Goal: Entertainment & Leisure: Consume media (video, audio)

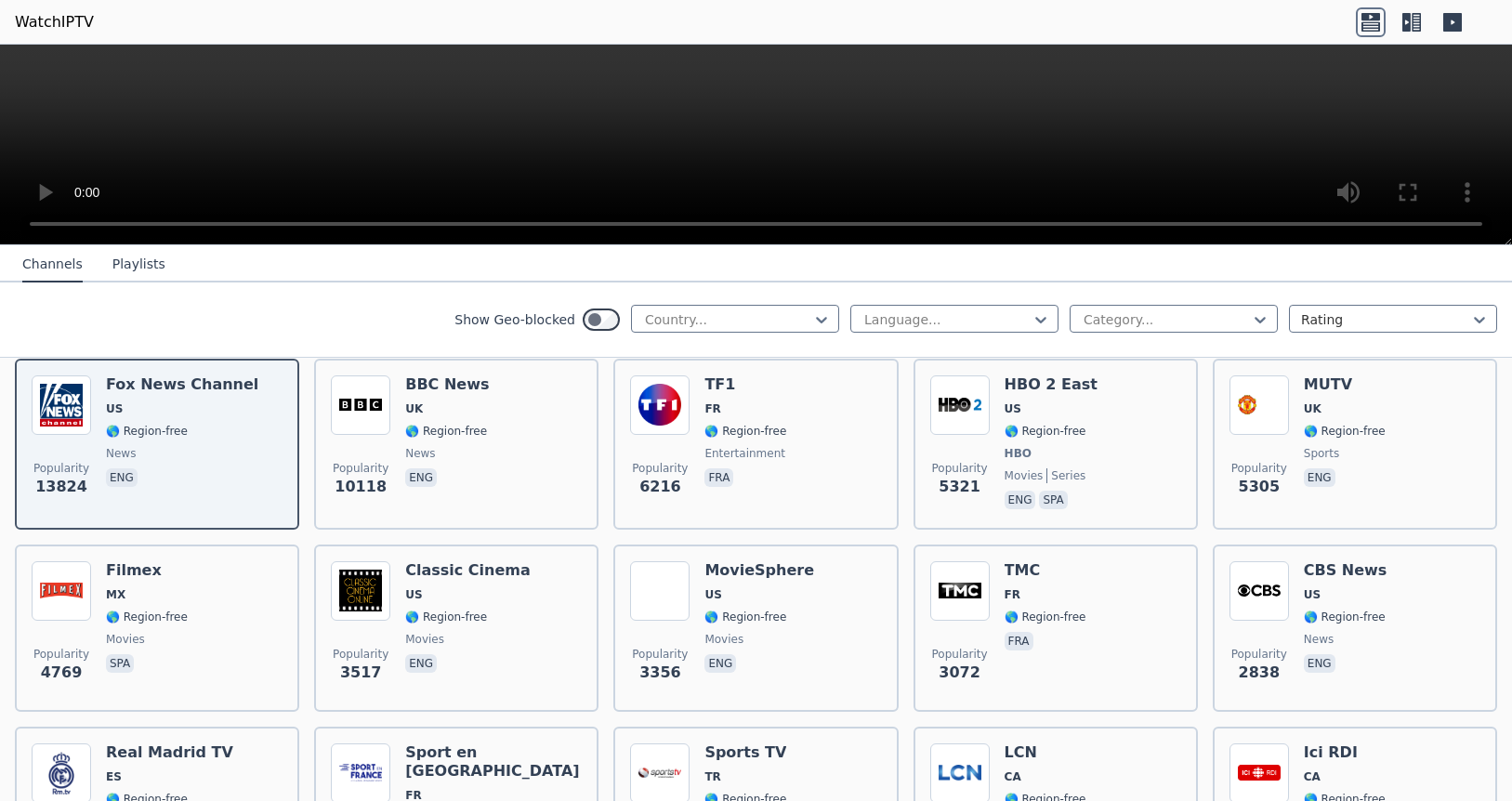
scroll to position [234, 0]
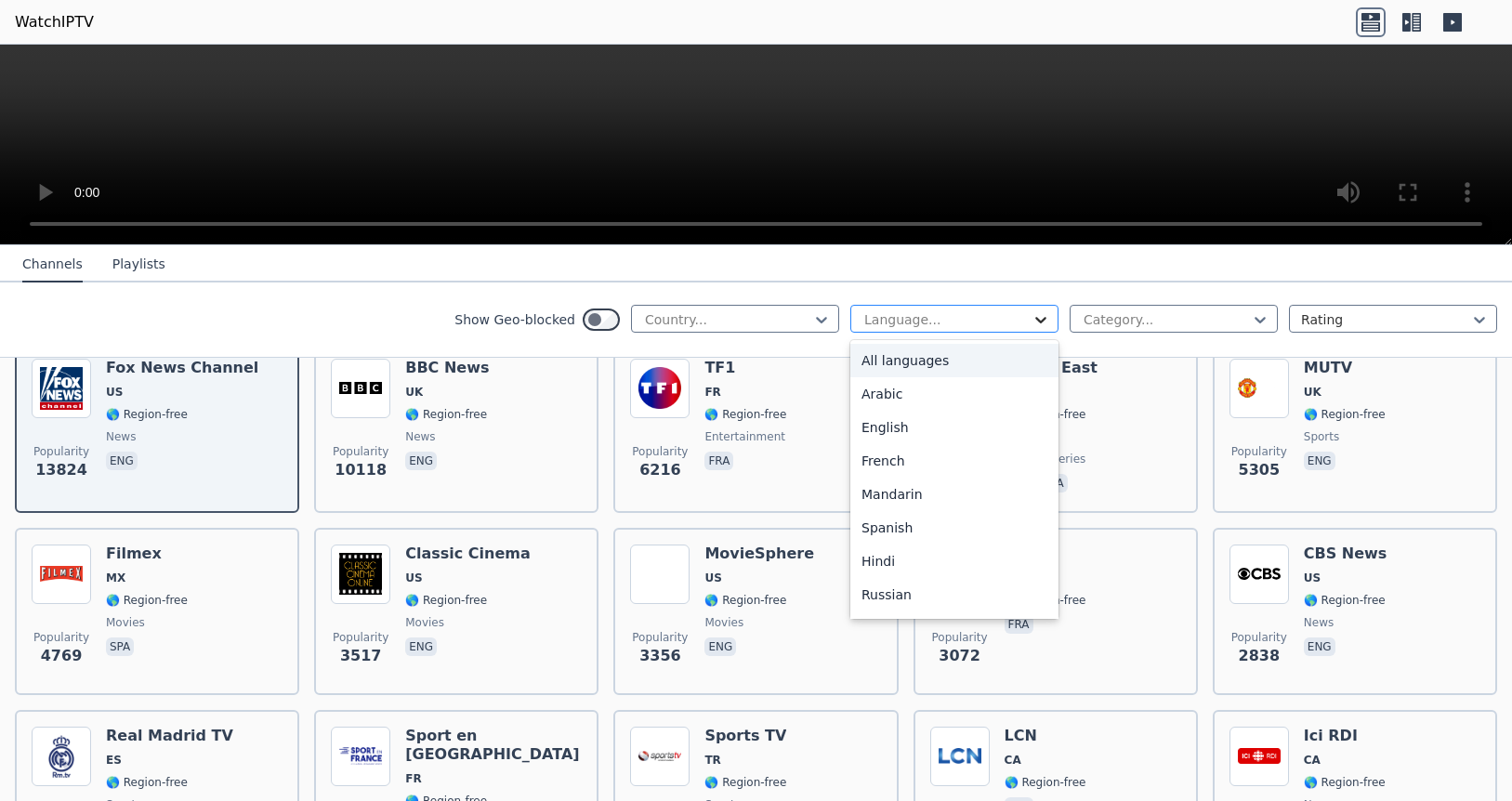
click at [1042, 313] on icon at bounding box center [1041, 320] width 19 height 19
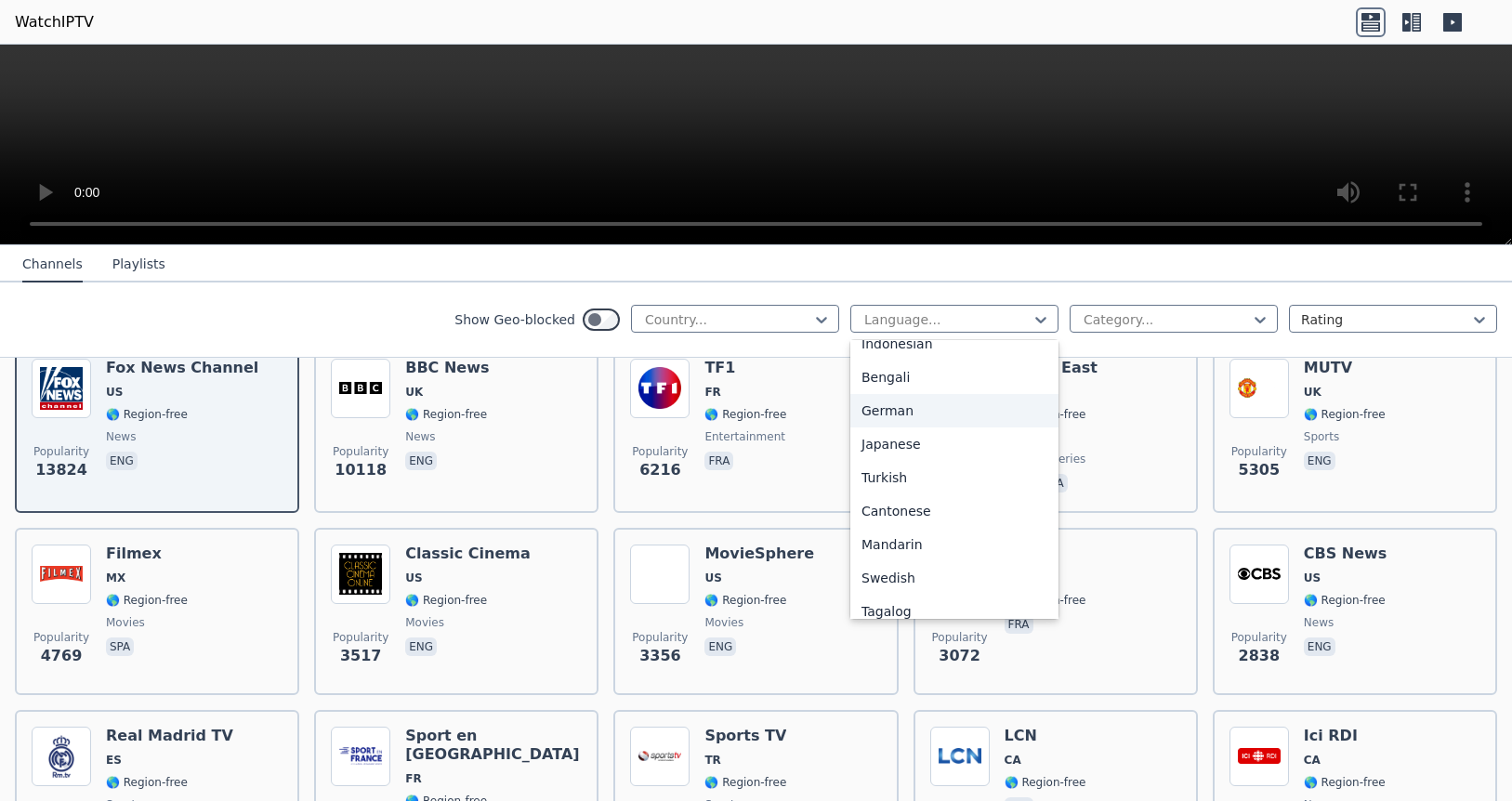
click at [908, 409] on div "German" at bounding box center [954, 411] width 208 height 34
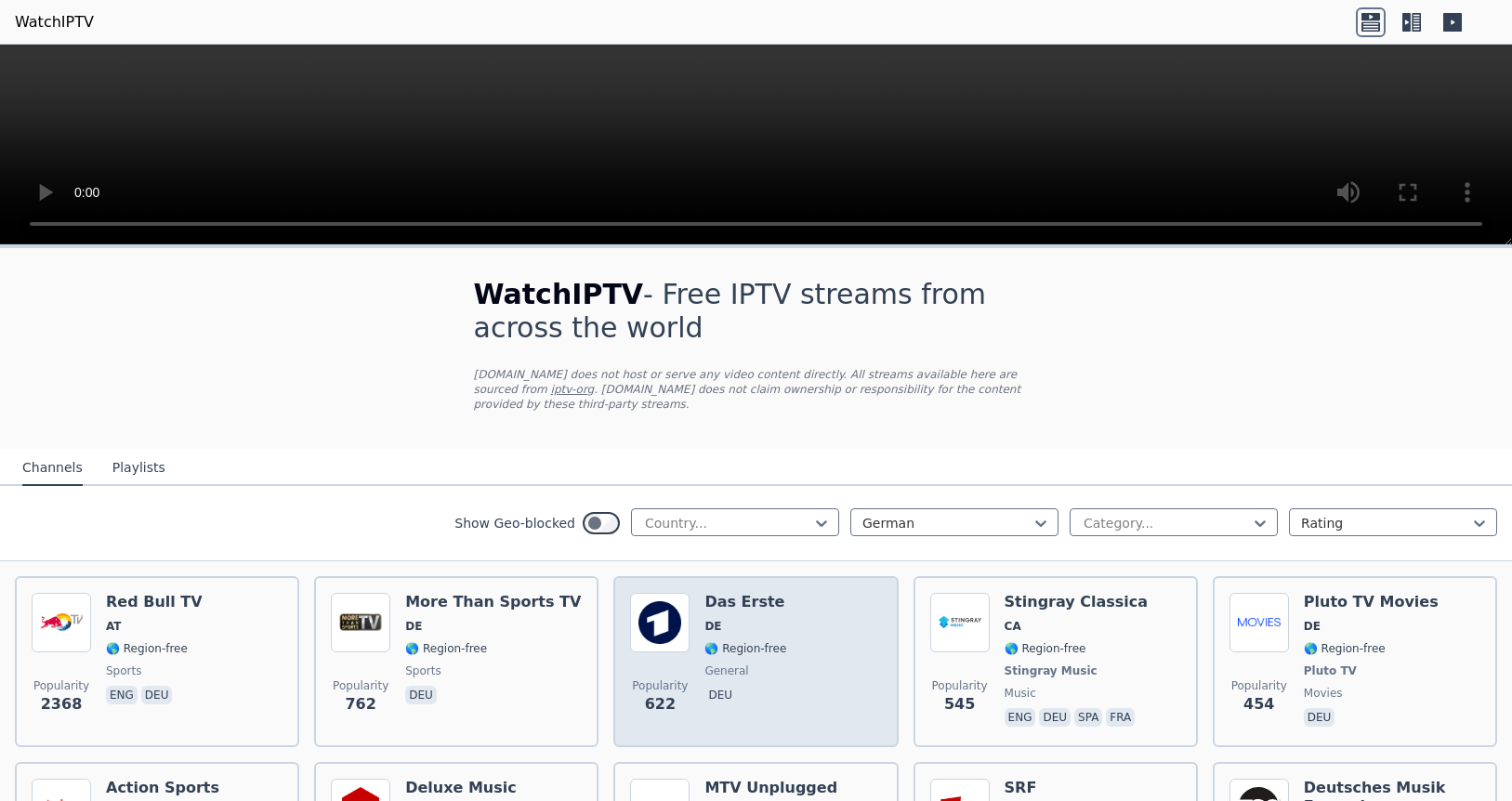
click at [667, 619] on img at bounding box center [660, 622] width 59 height 59
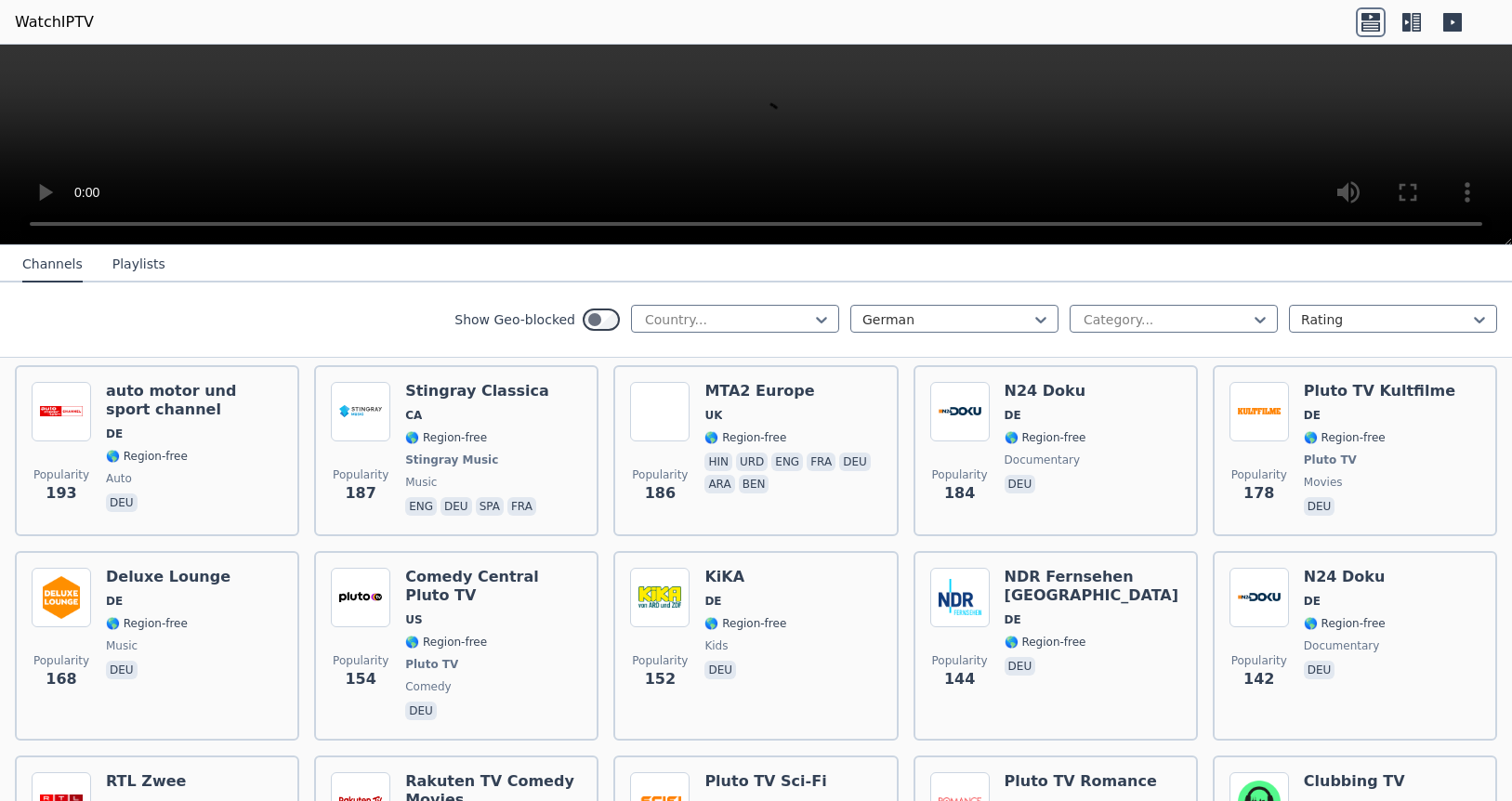
scroll to position [585, 0]
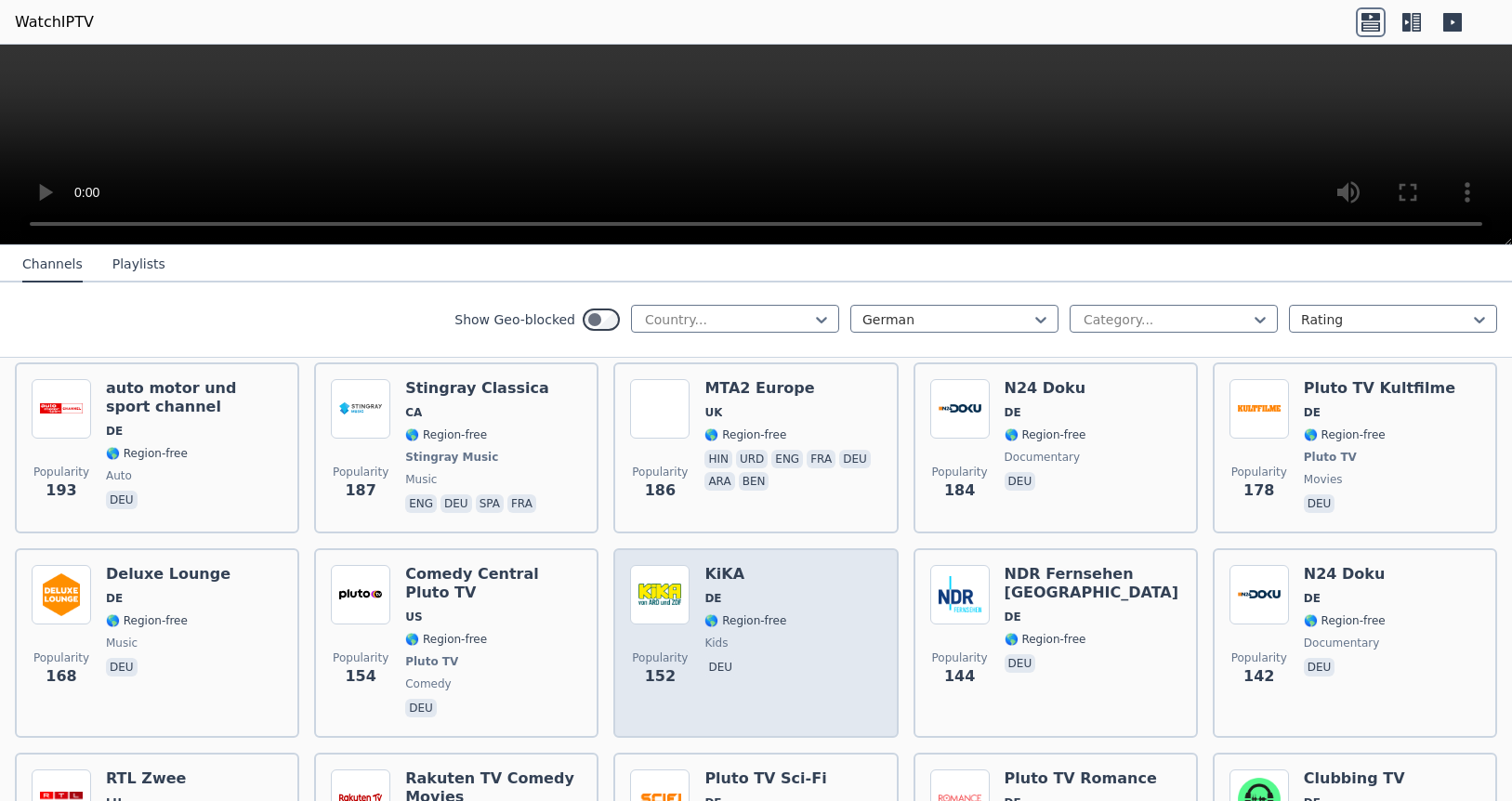
click at [764, 591] on span "DE" at bounding box center [745, 599] width 82 height 15
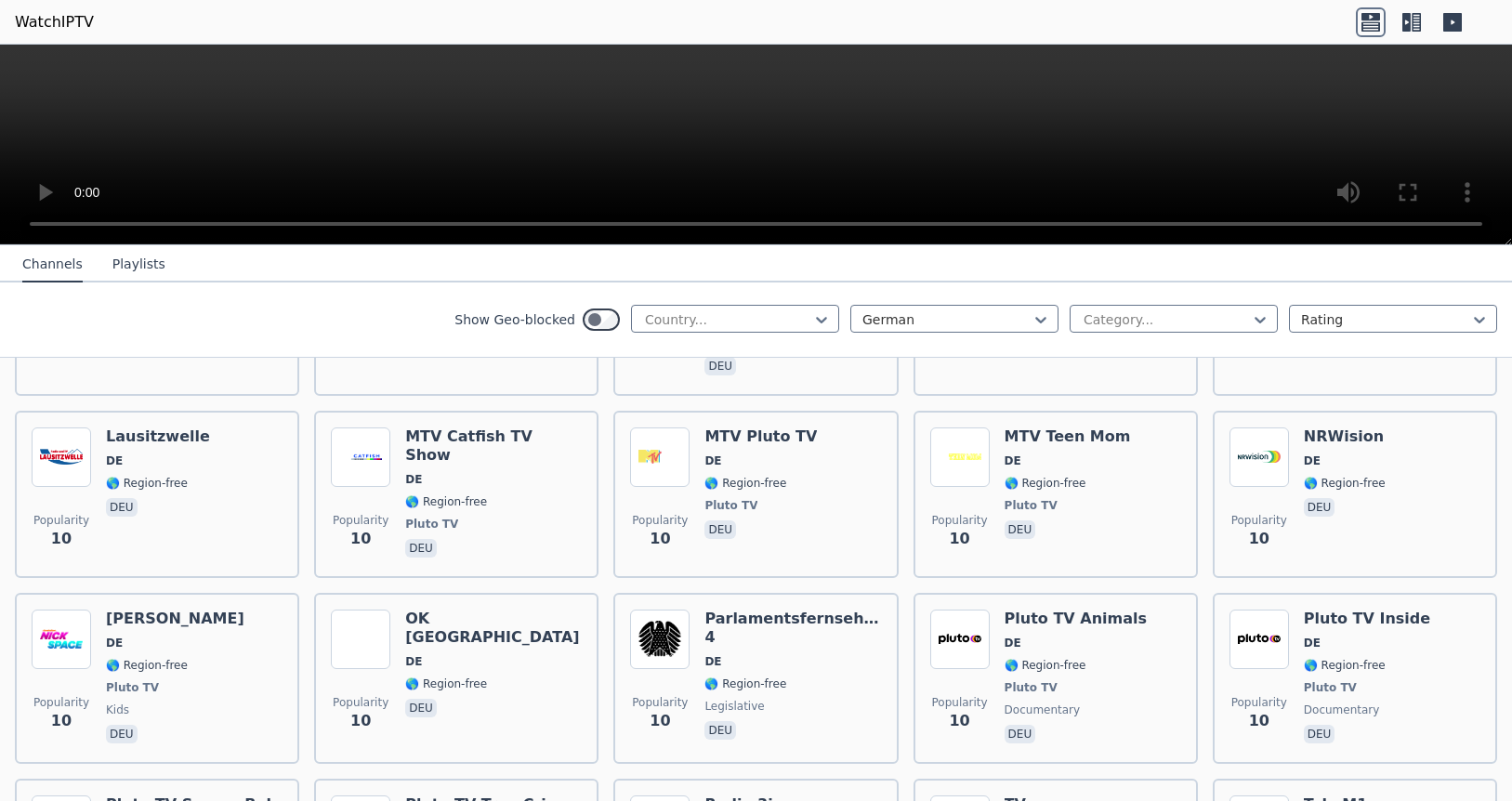
scroll to position [9299, 0]
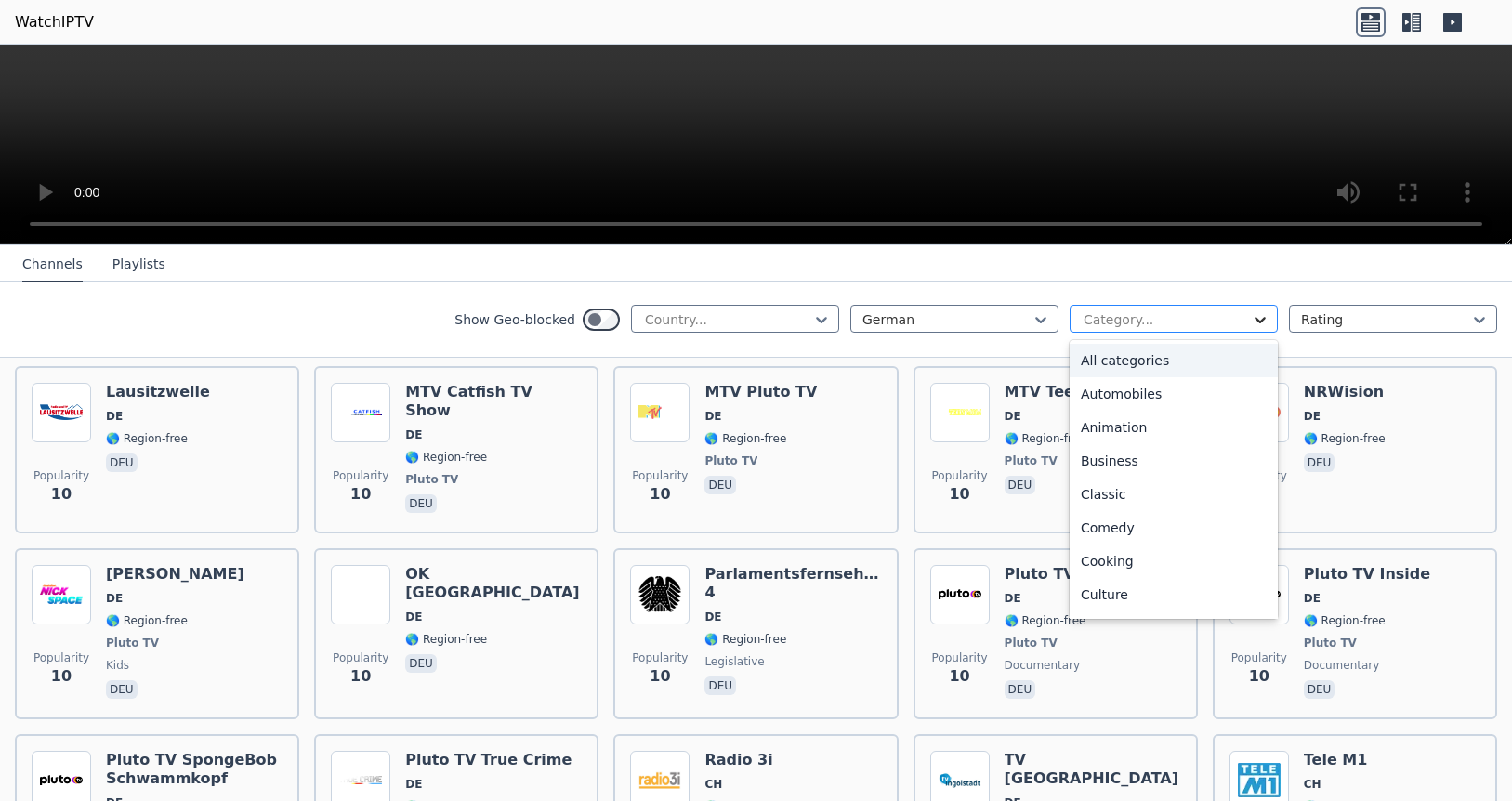
click at [1264, 317] on icon at bounding box center [1260, 320] width 19 height 19
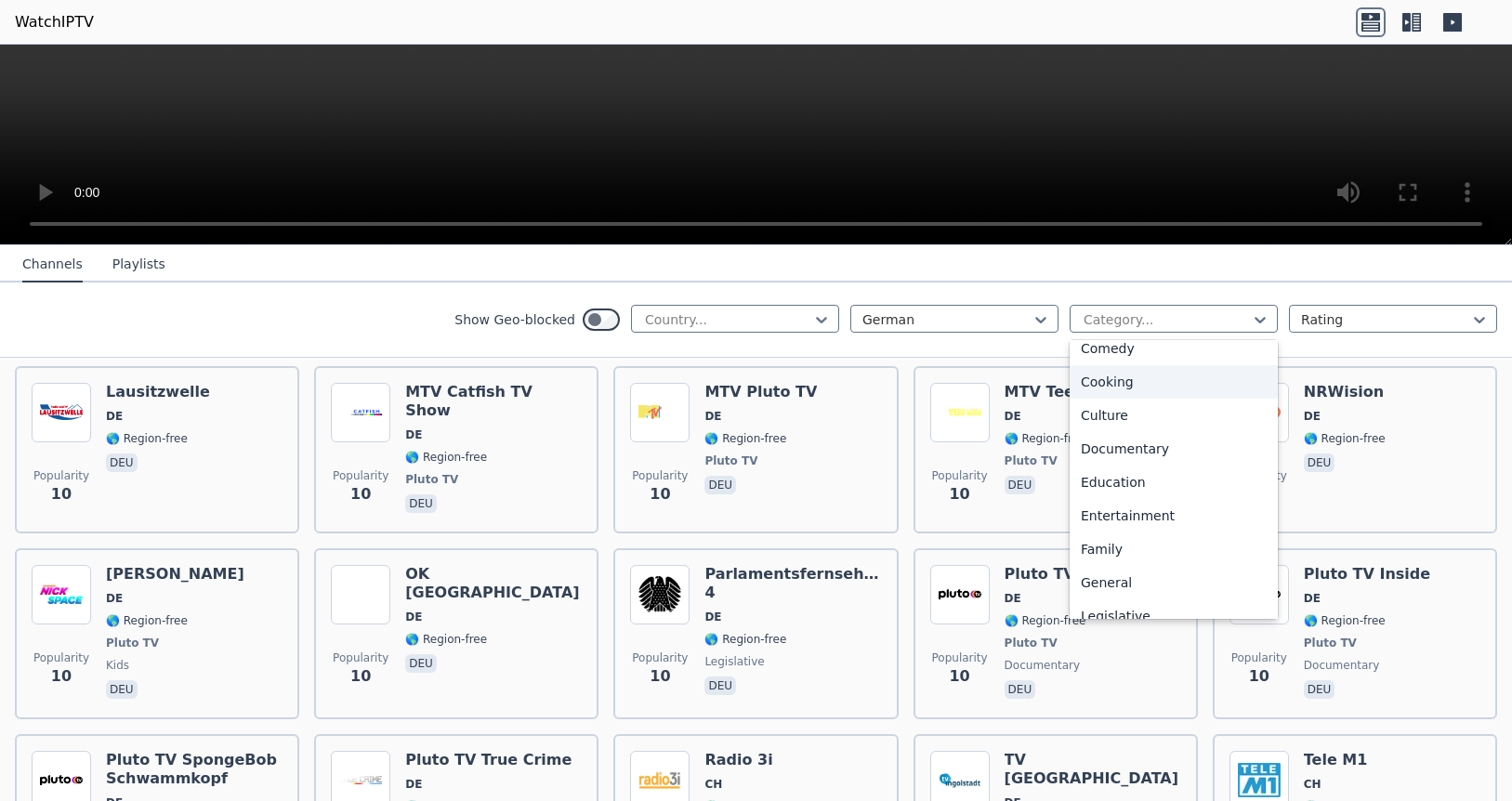
scroll to position [351, 0]
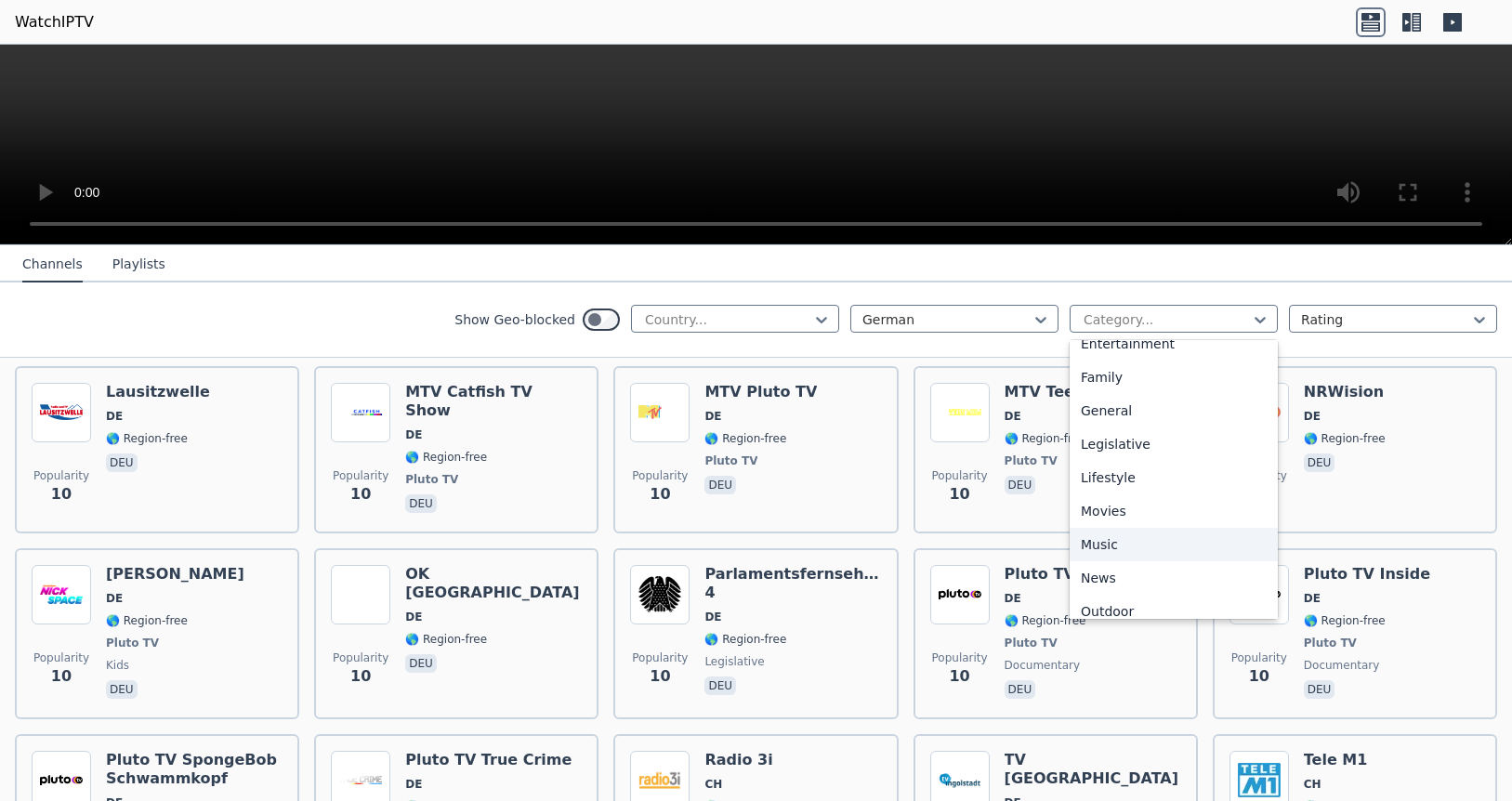
click at [1120, 541] on div "Music" at bounding box center [1173, 545] width 208 height 34
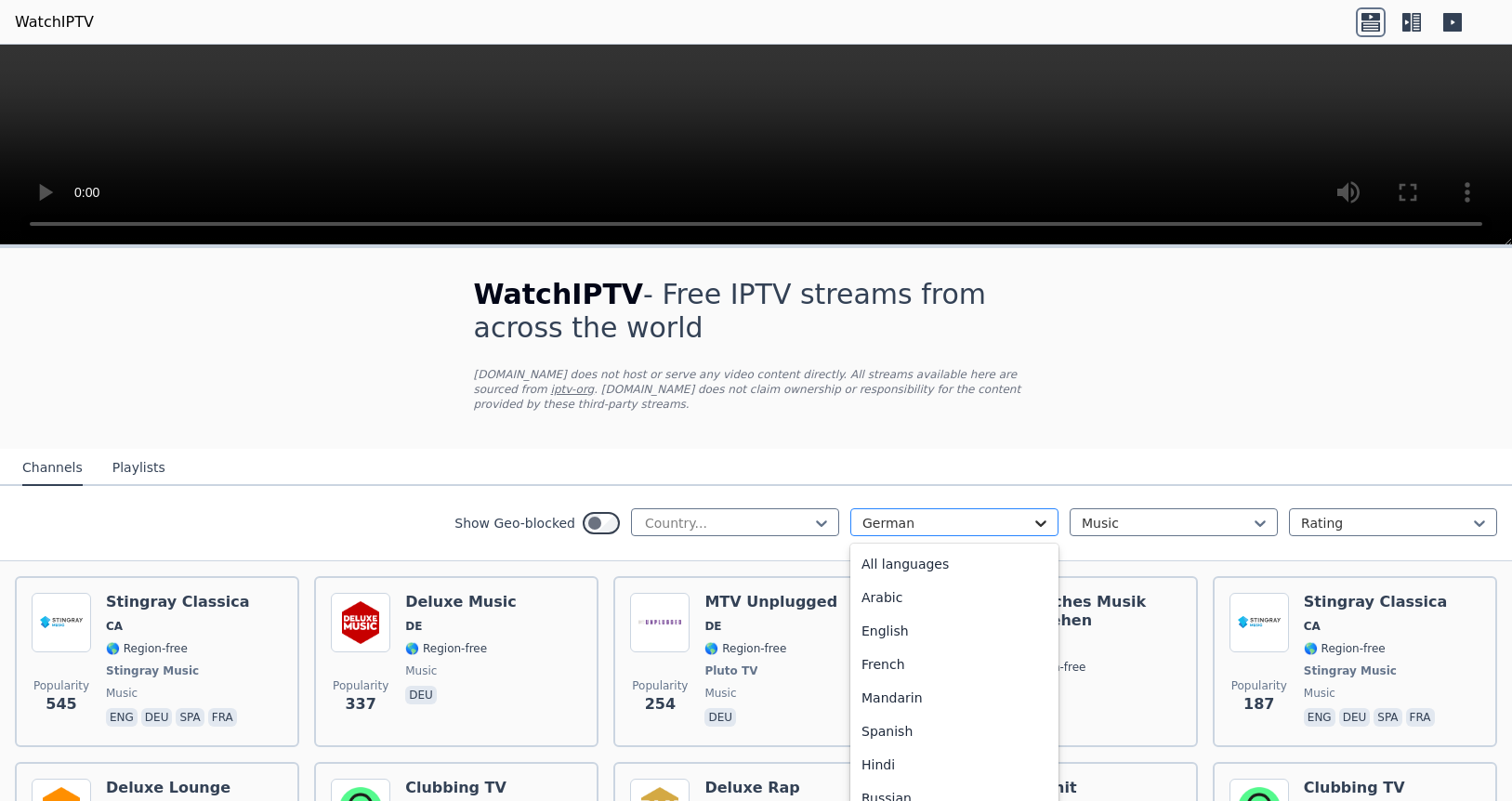
click at [1042, 514] on icon at bounding box center [1041, 523] width 19 height 19
click at [921, 548] on div "All languages" at bounding box center [954, 565] width 208 height 34
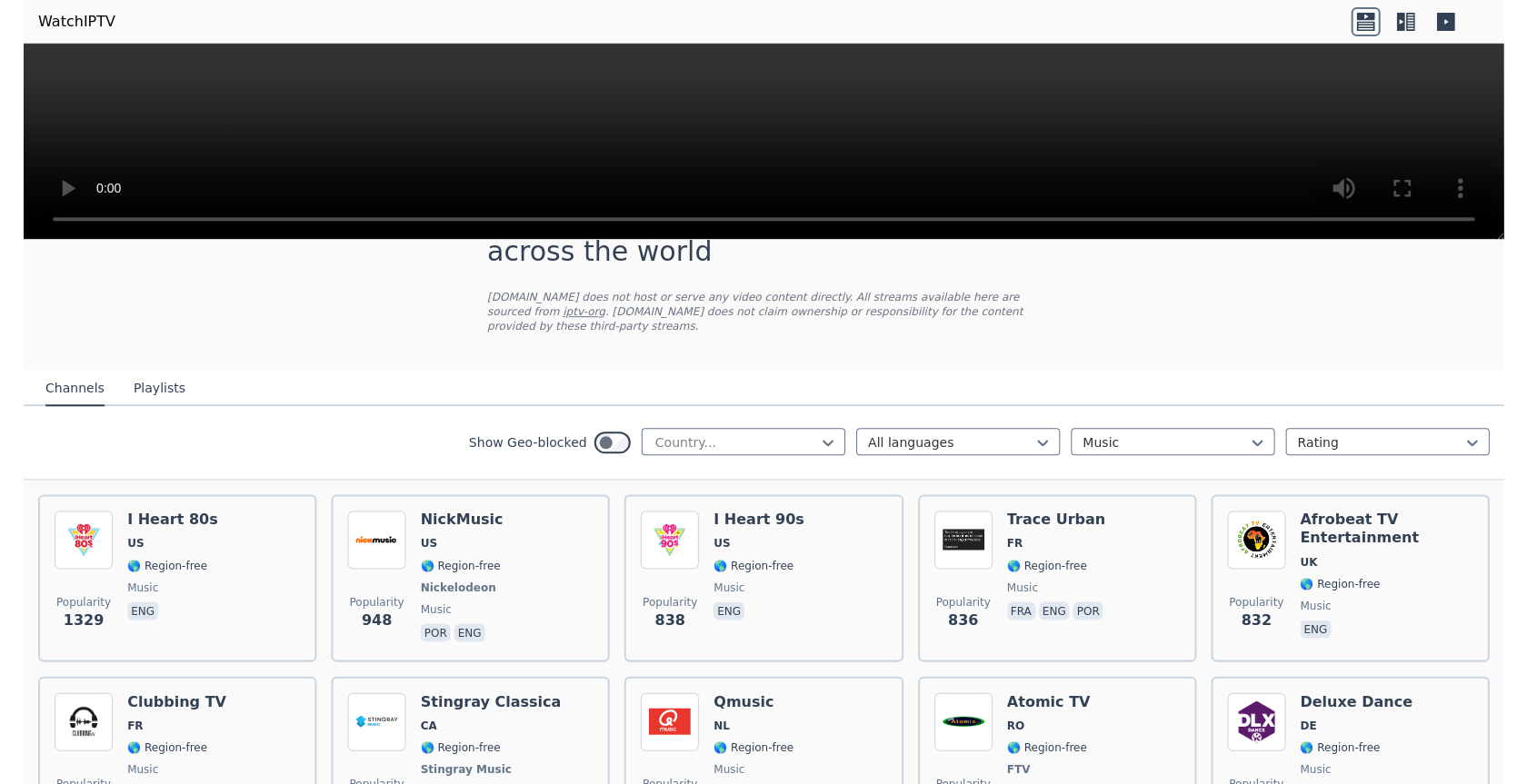
scroll to position [114, 0]
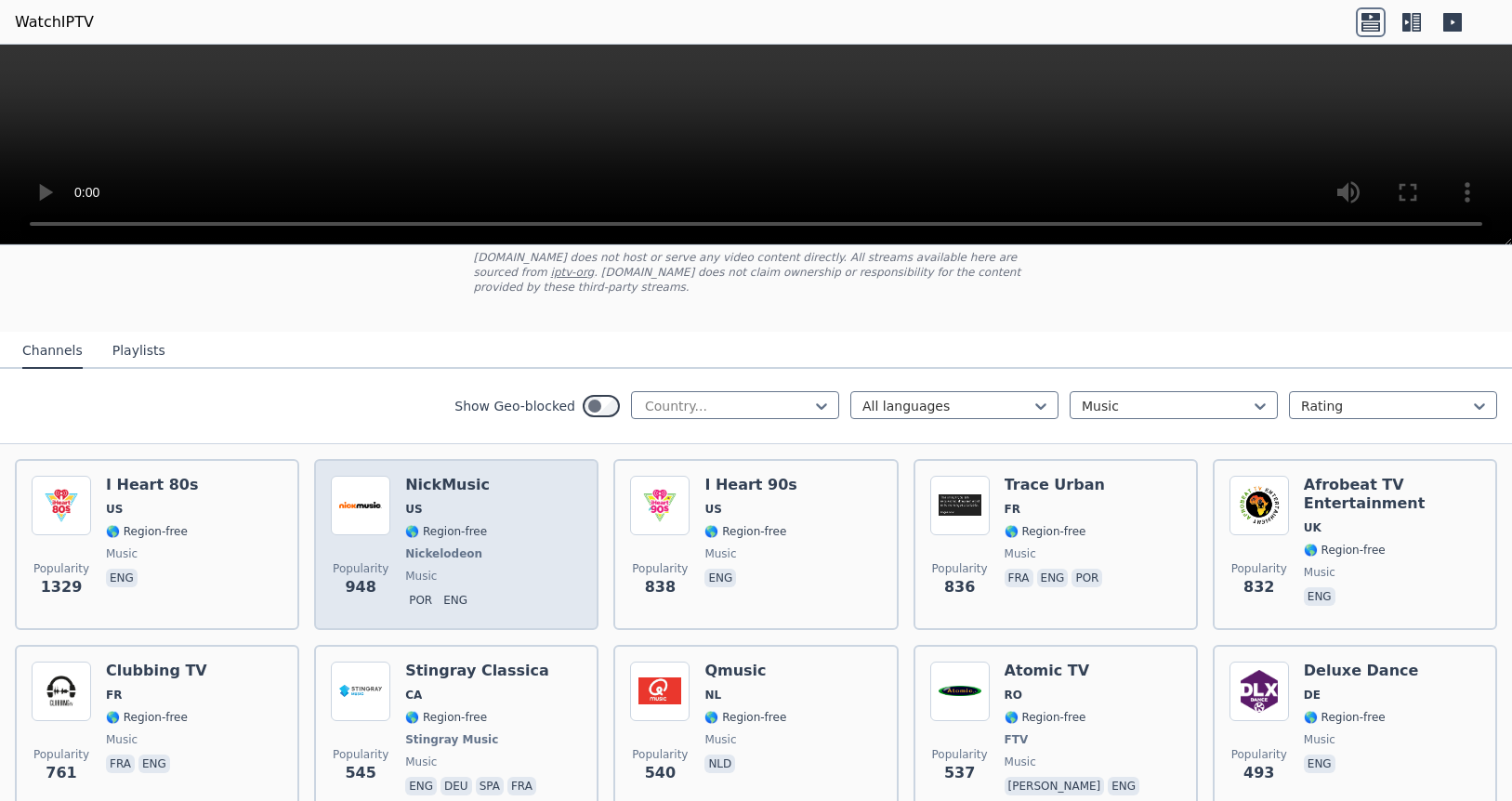
click at [440, 476] on h6 "NickMusic" at bounding box center [448, 486] width 85 height 19
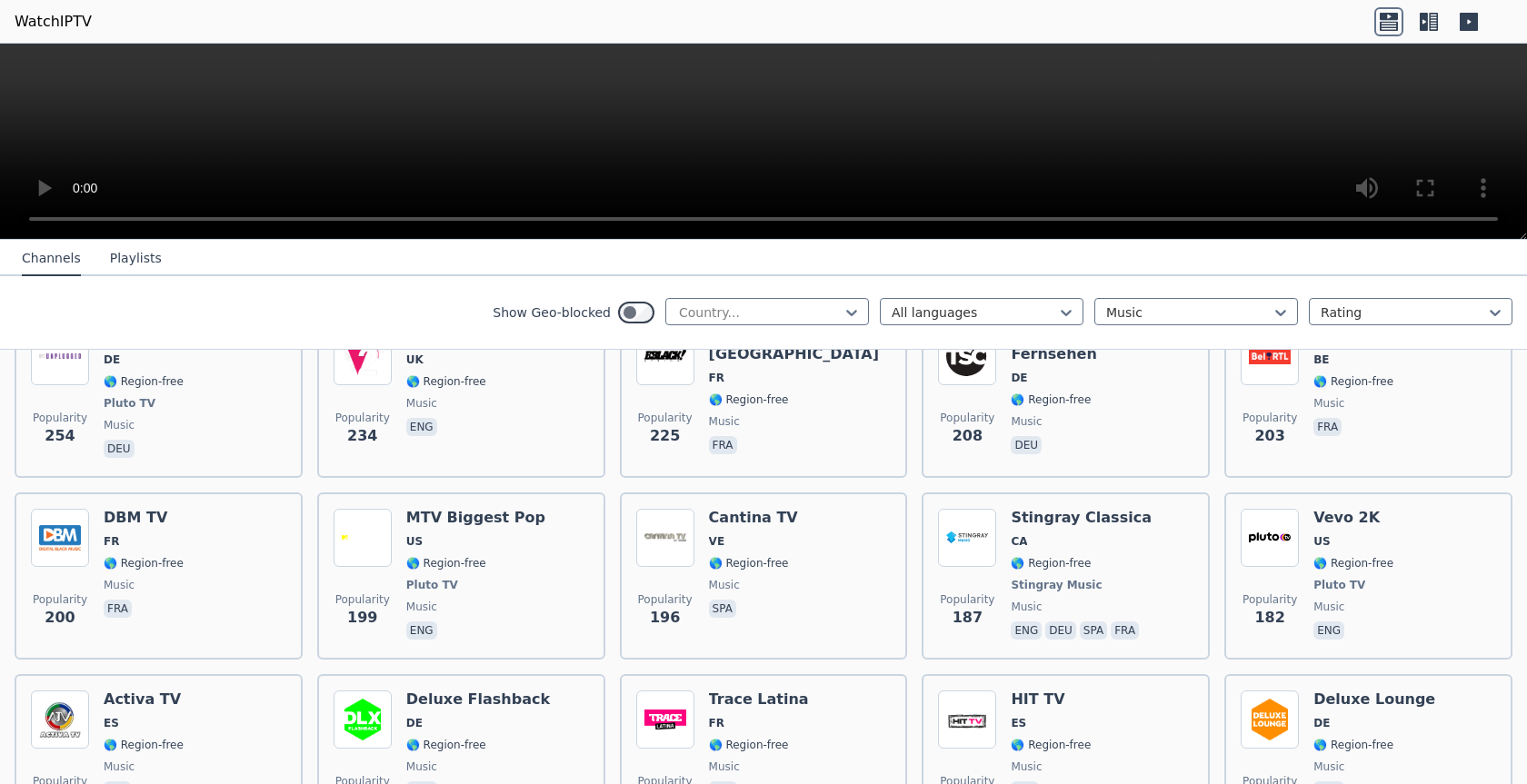
scroll to position [1031, 0]
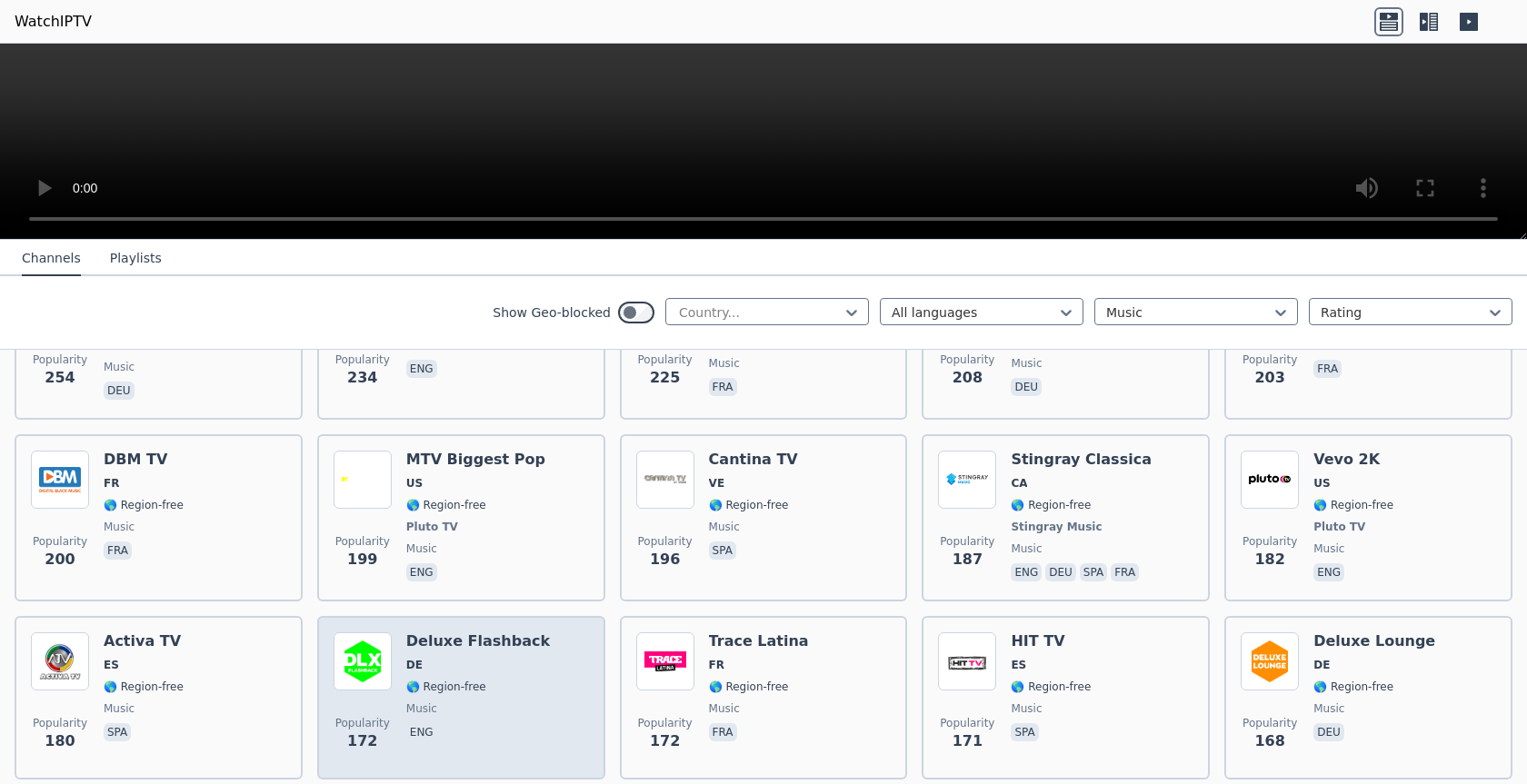
click at [488, 658] on span "DE" at bounding box center [478, 665] width 144 height 15
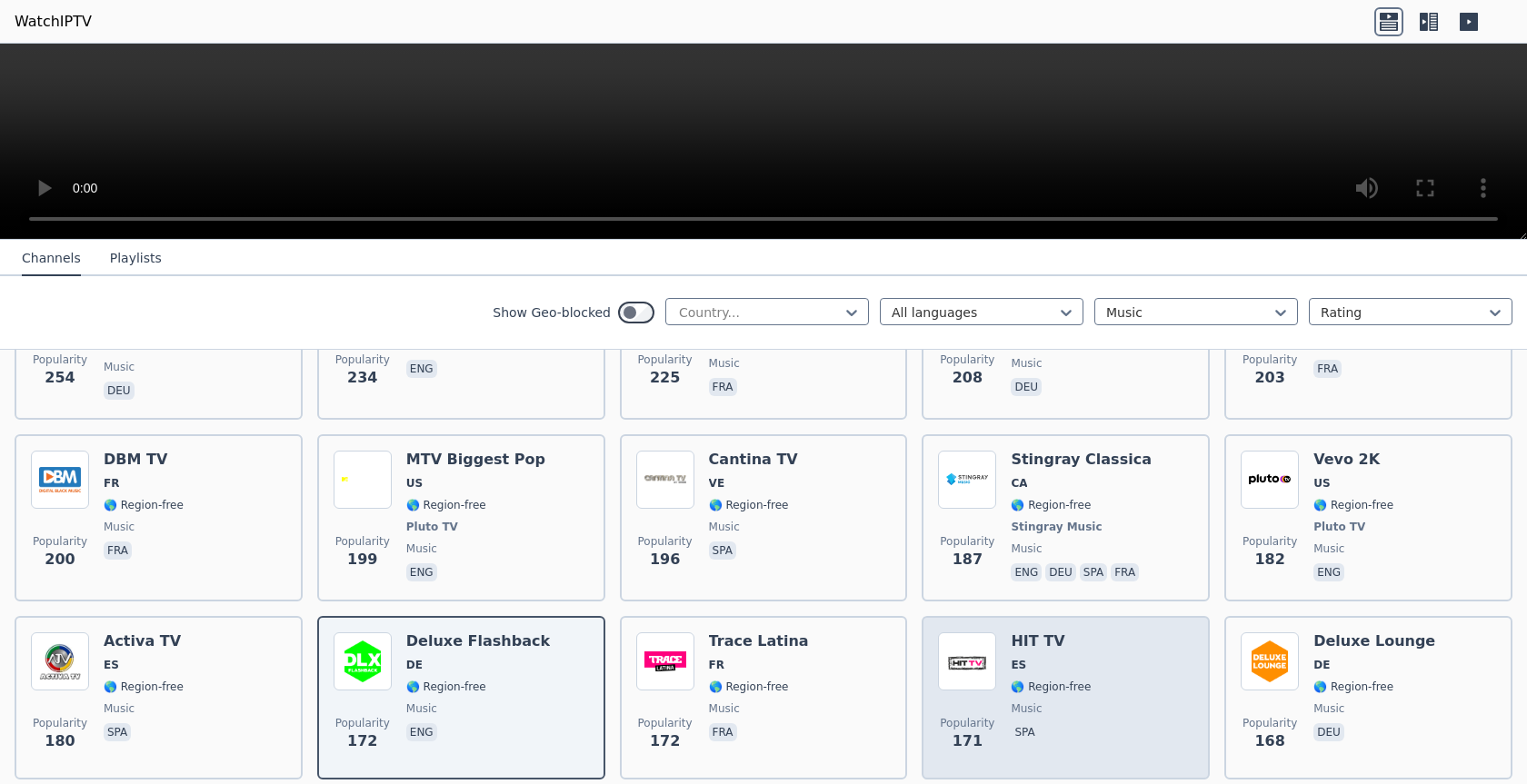
click at [1072, 658] on span "ES" at bounding box center [1050, 665] width 80 height 15
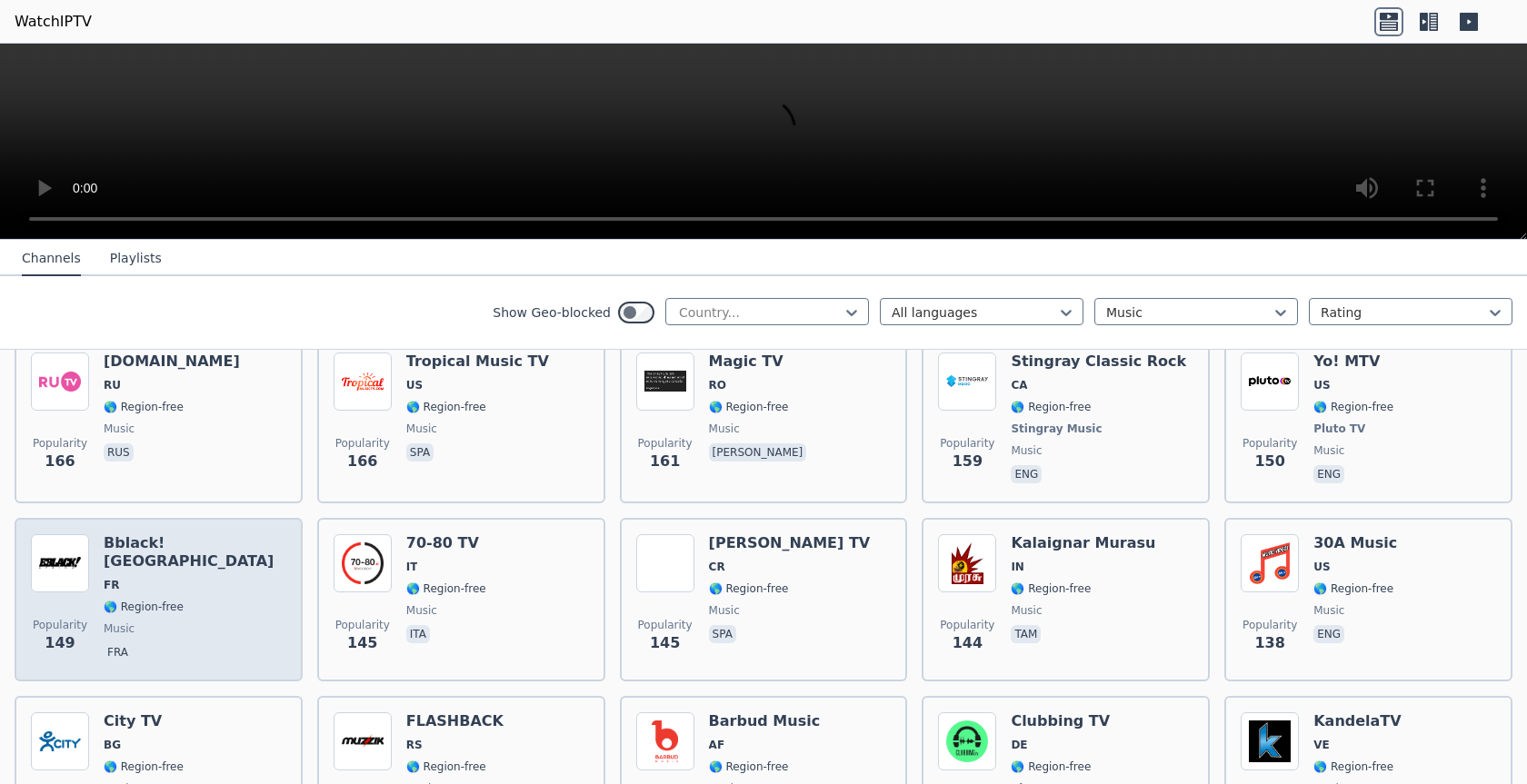
scroll to position [1603, 0]
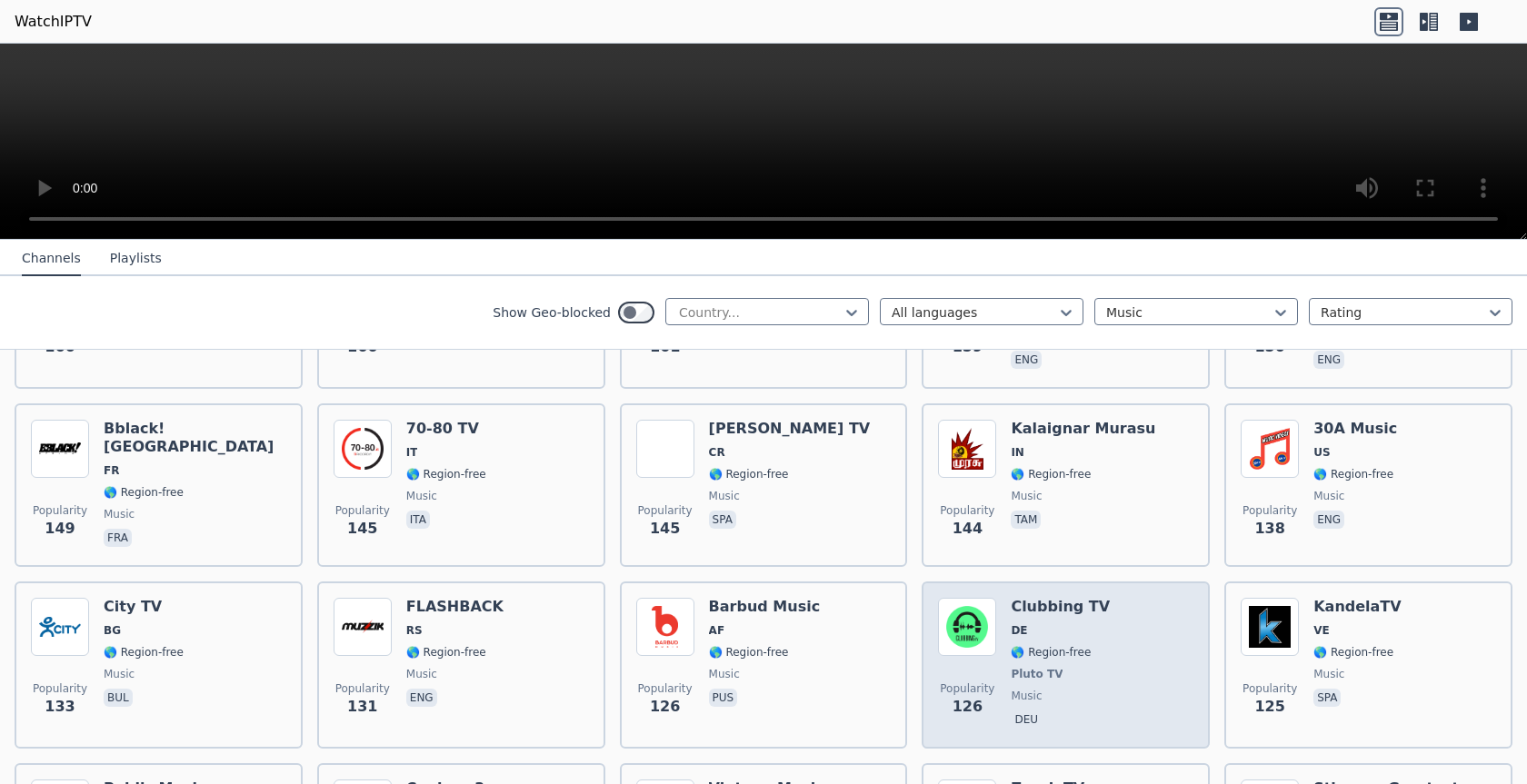
click at [1092, 624] on span "DE" at bounding box center [1060, 631] width 99 height 15
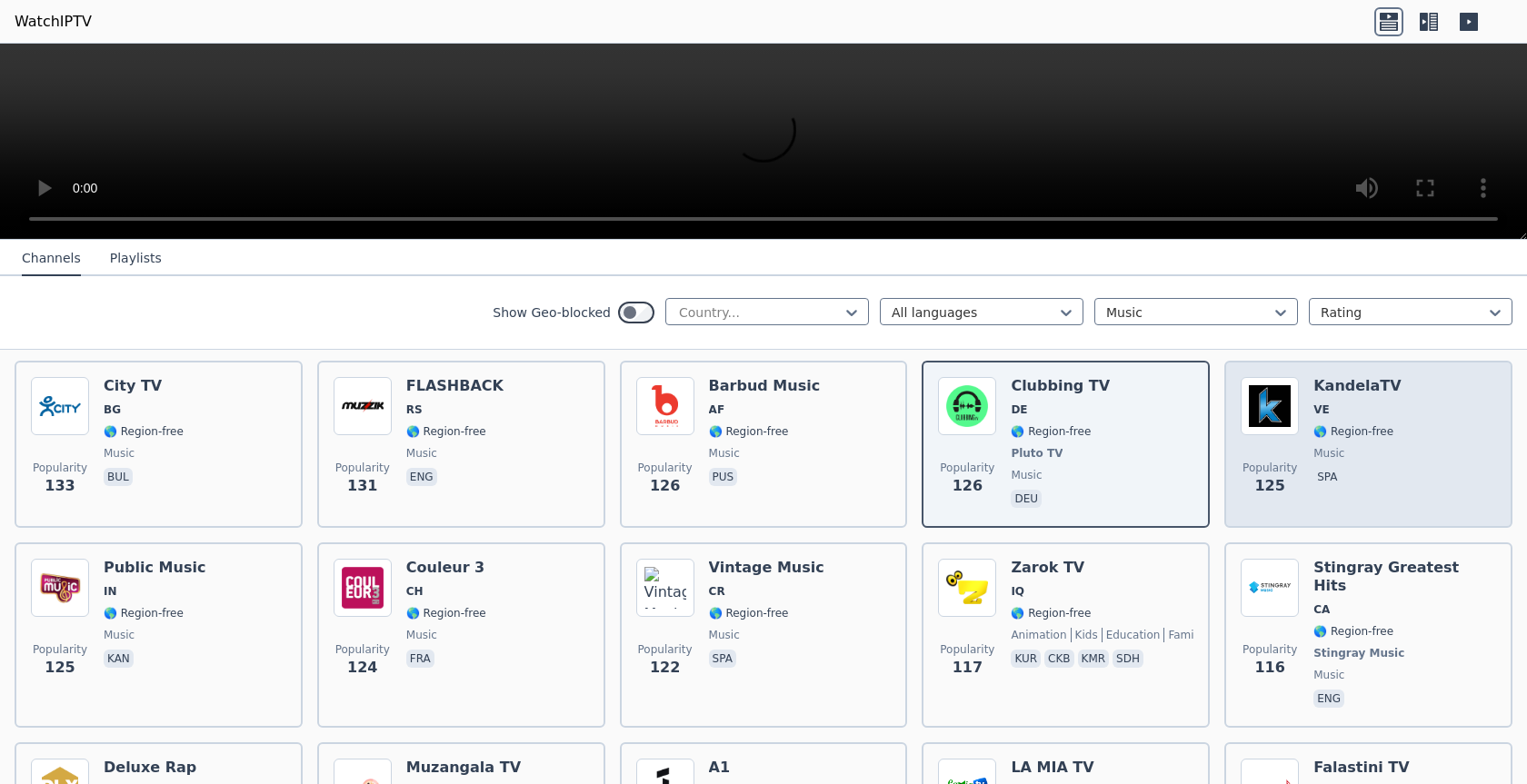
scroll to position [1947, 0]
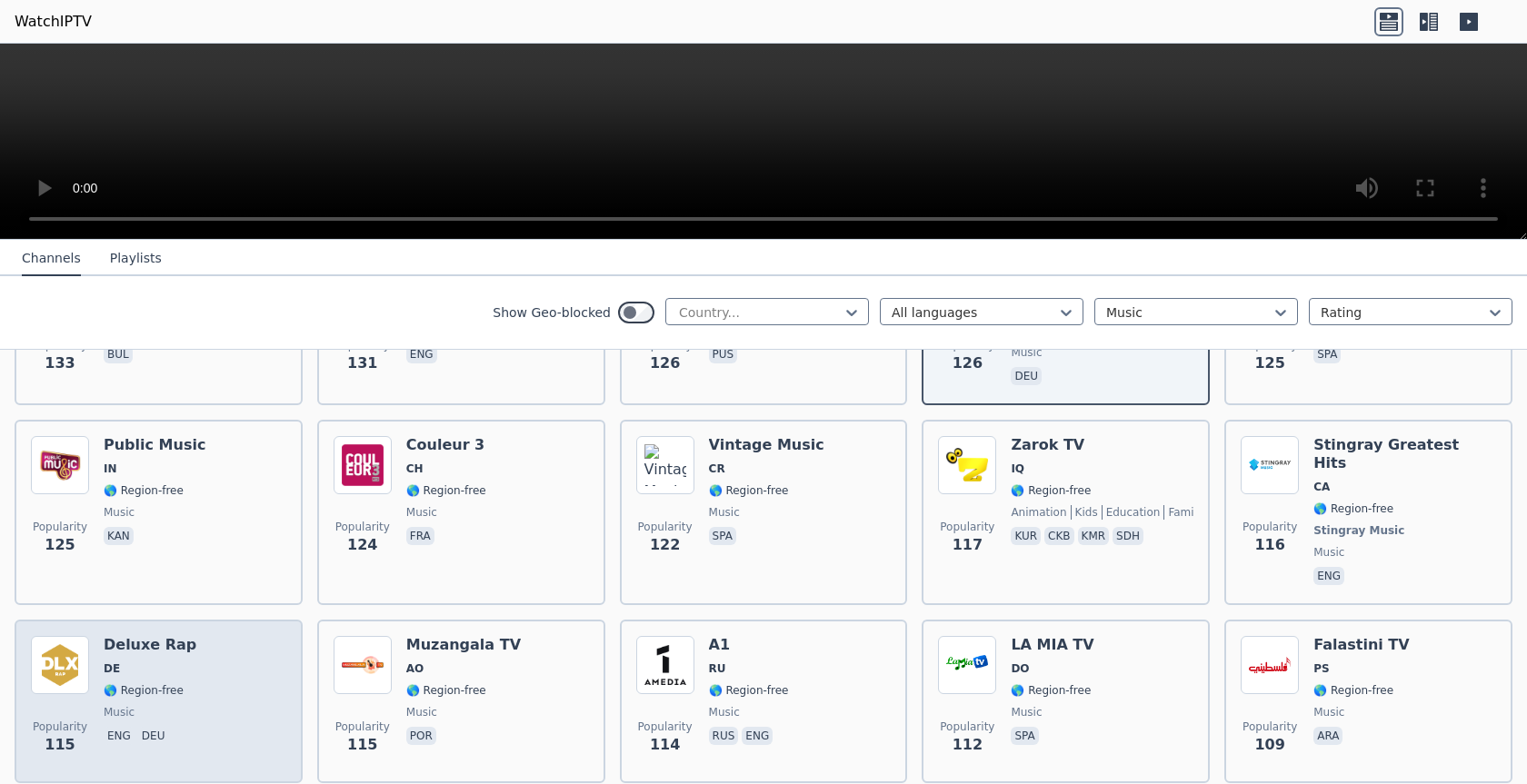
click at [221, 672] on div "Popularity 115 Deluxe Rap DE 🌎 Region-free music eng deu" at bounding box center [159, 701] width 256 height 131
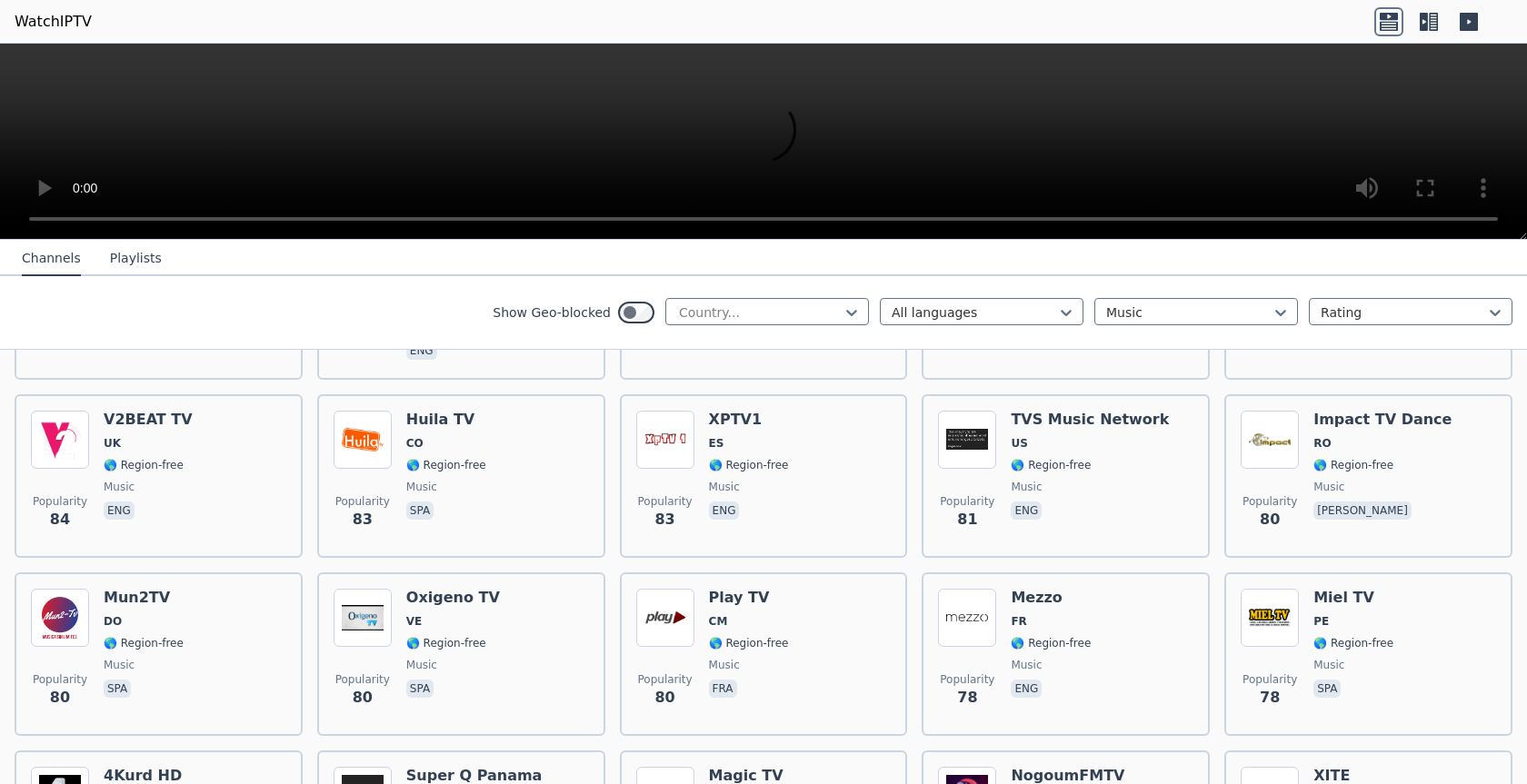
scroll to position [3435, 0]
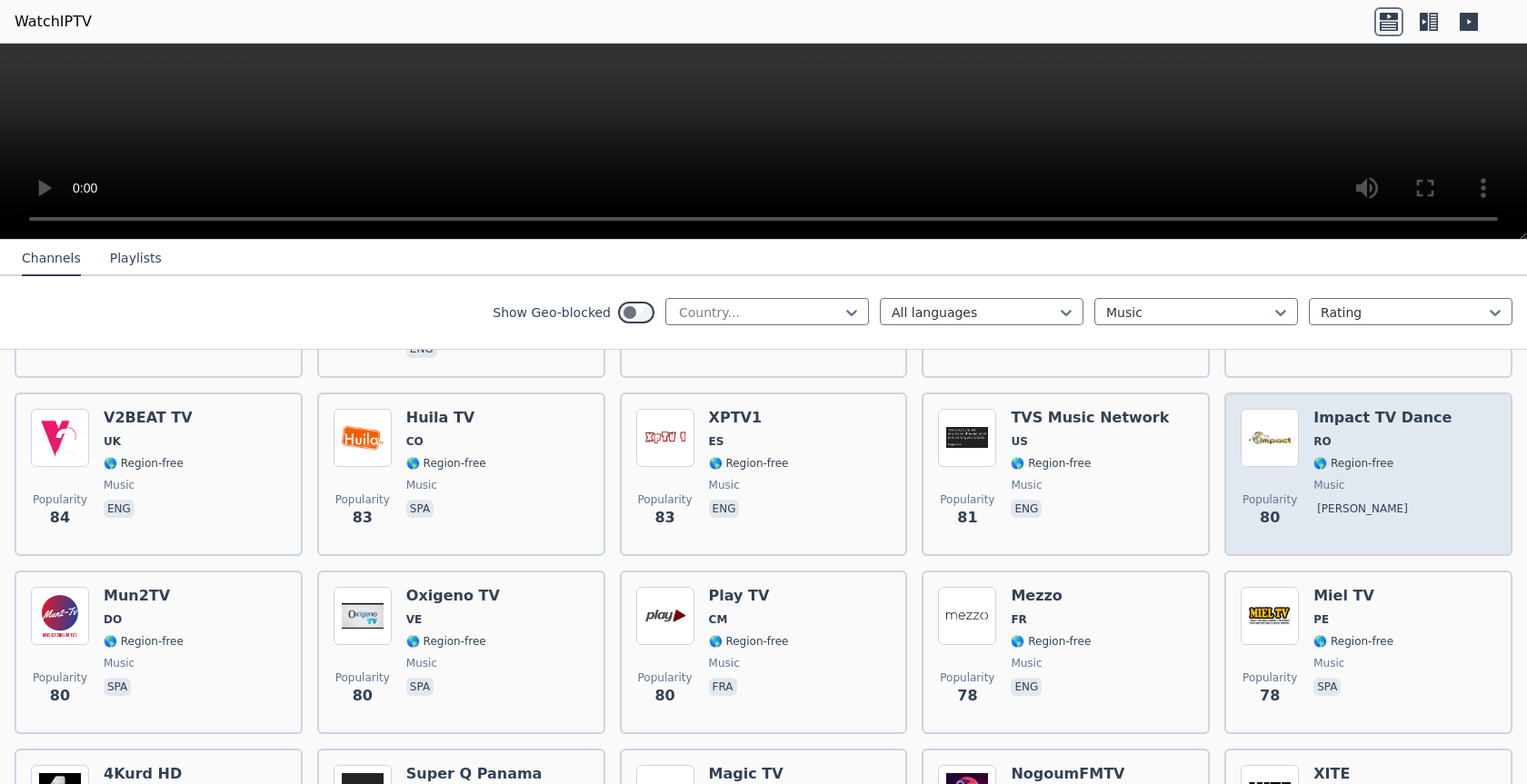
click at [1278, 409] on img at bounding box center [1269, 437] width 58 height 58
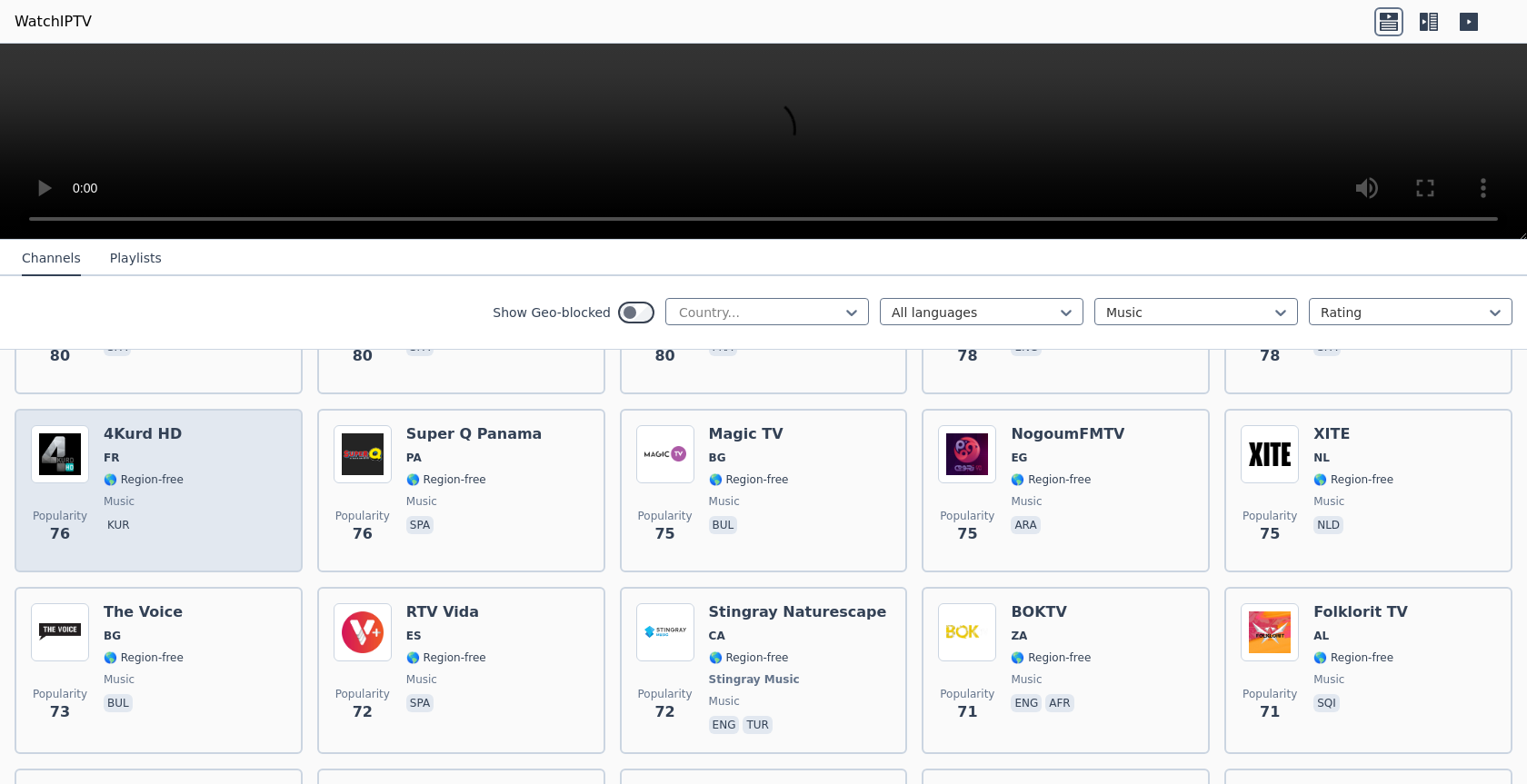
scroll to position [3779, 0]
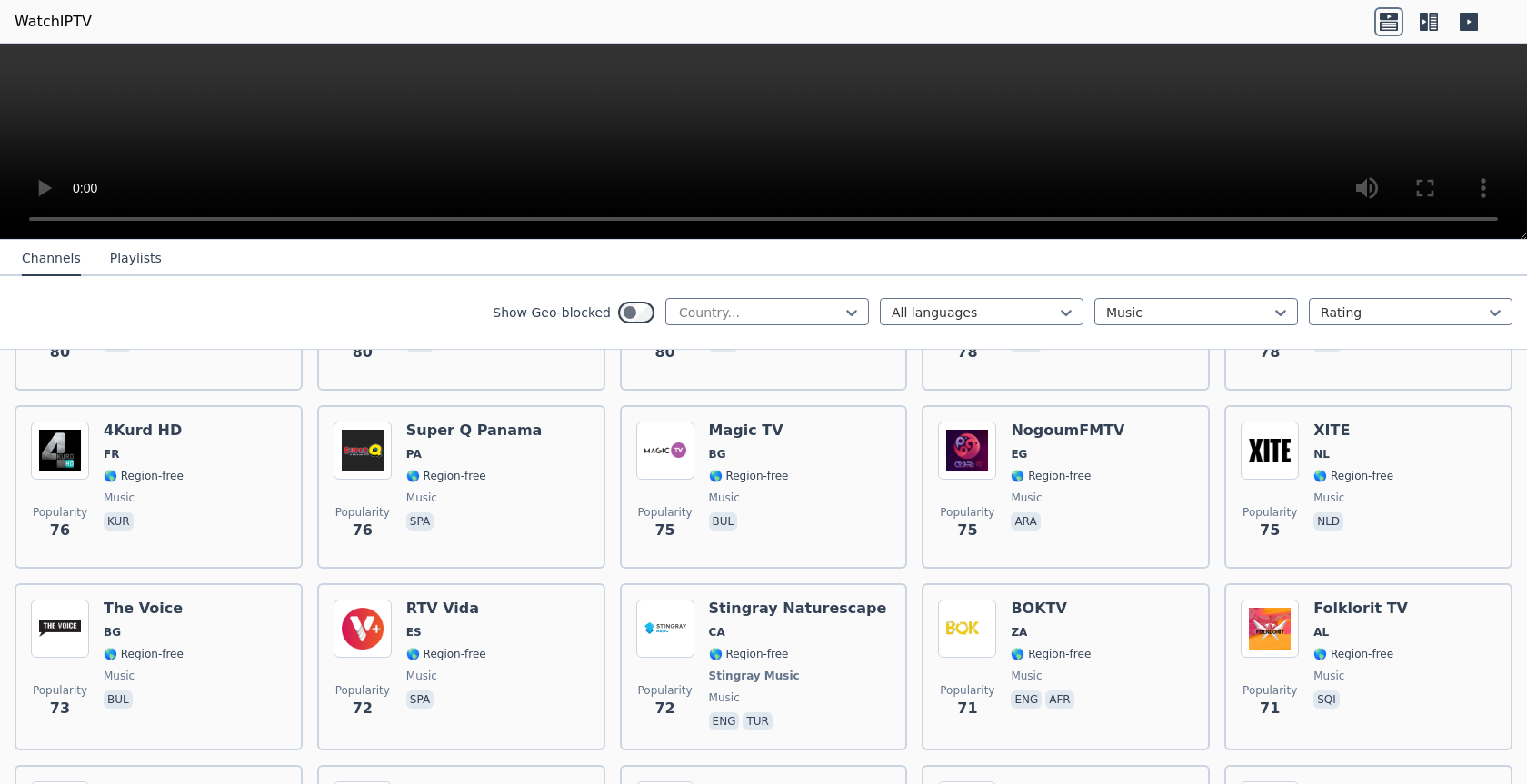
click at [120, 252] on button "Playlists" at bounding box center [136, 259] width 52 height 35
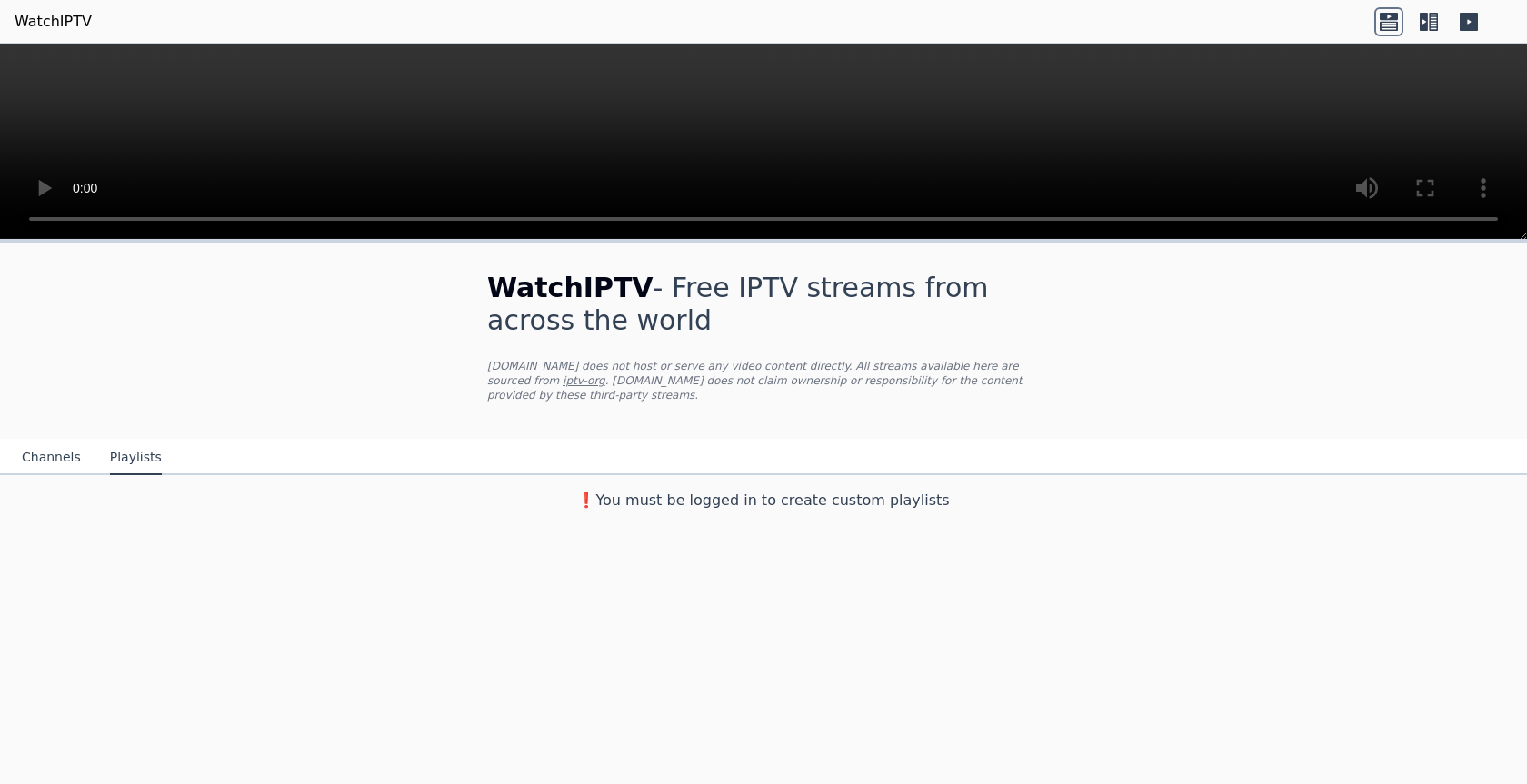
scroll to position [0, 0]
click at [65, 445] on button "Channels" at bounding box center [52, 458] width 59 height 35
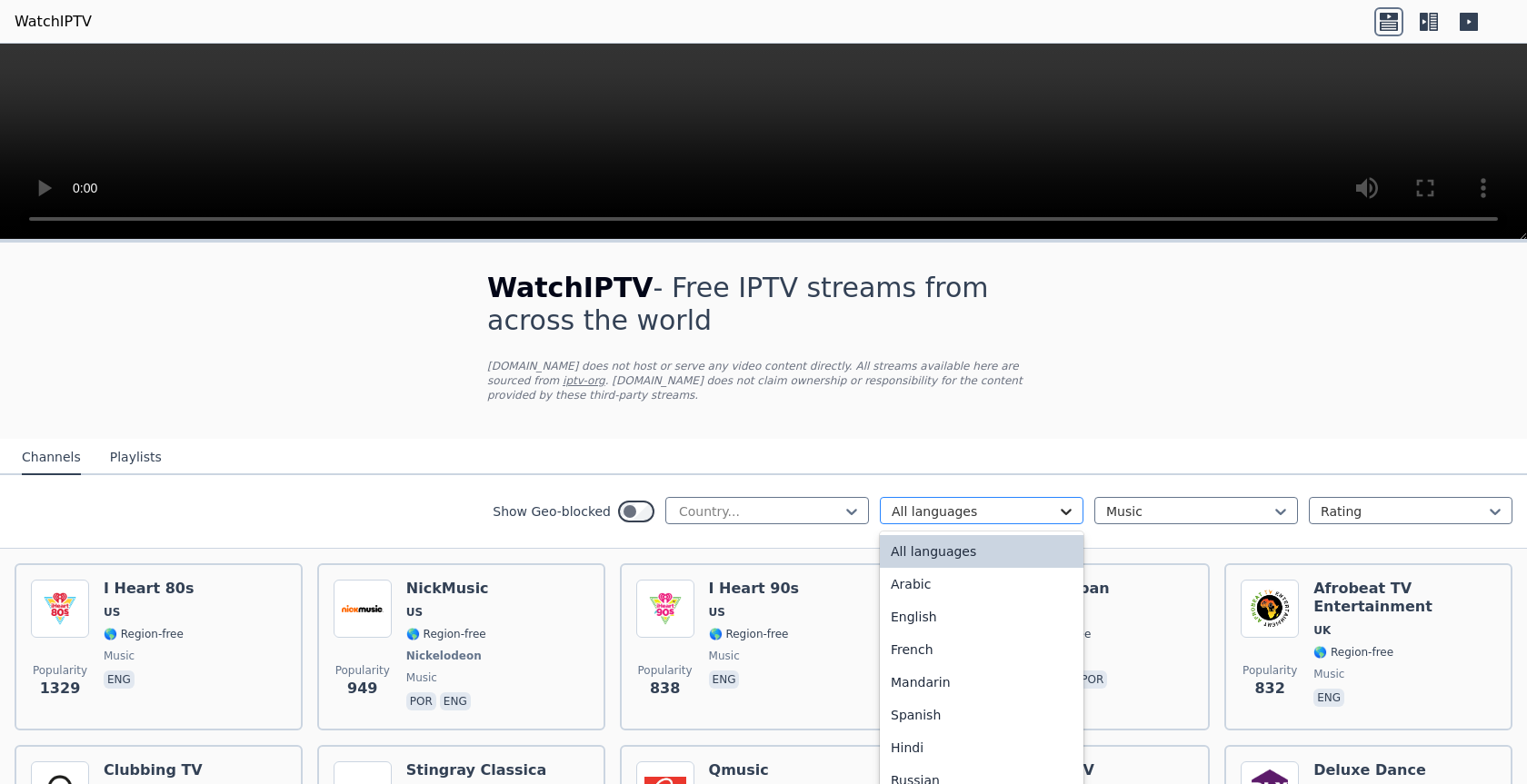
click at [1071, 502] on icon at bounding box center [1067, 512] width 18 height 18
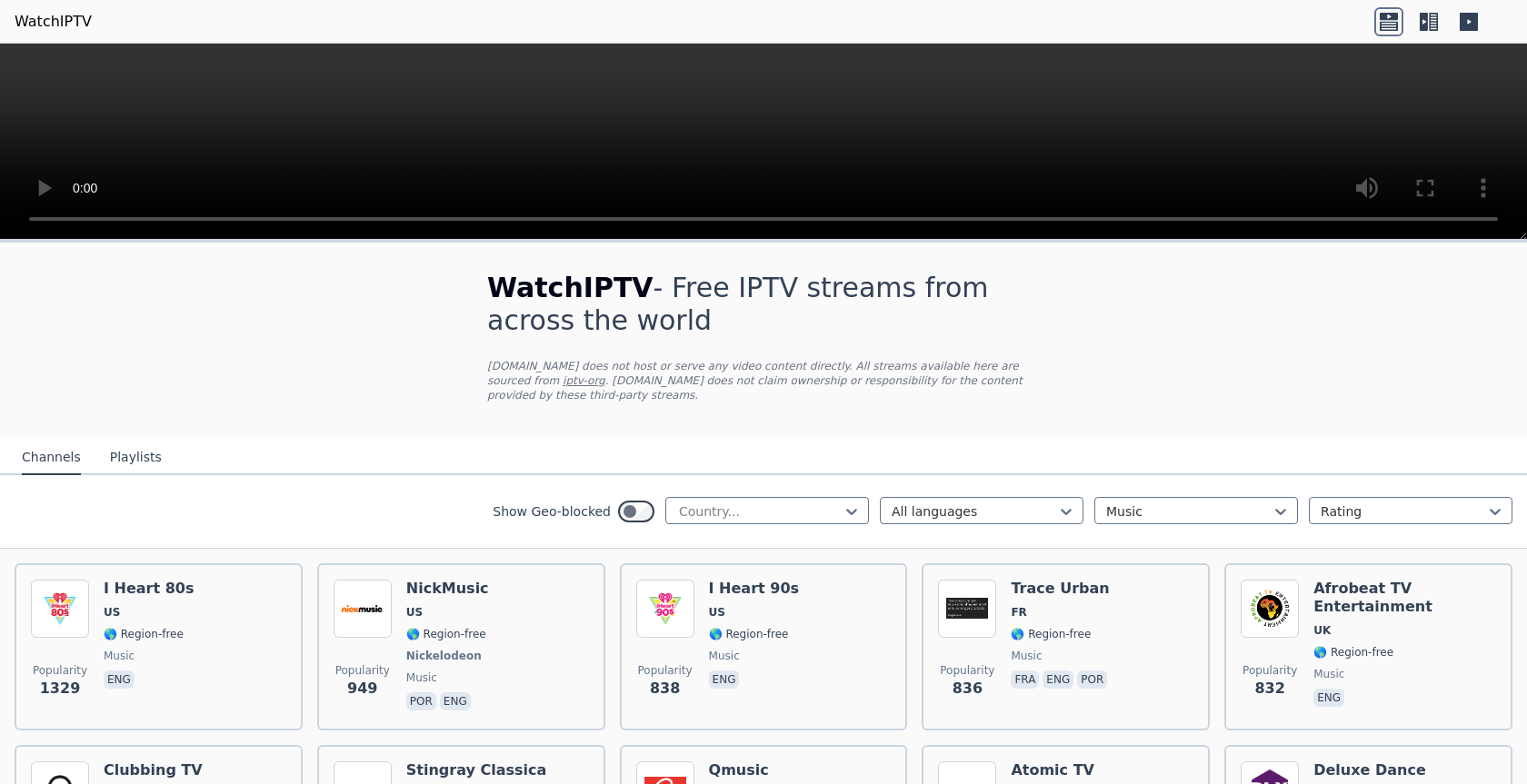
click at [943, 439] on nav "Channels Playlists" at bounding box center [763, 457] width 1527 height 37
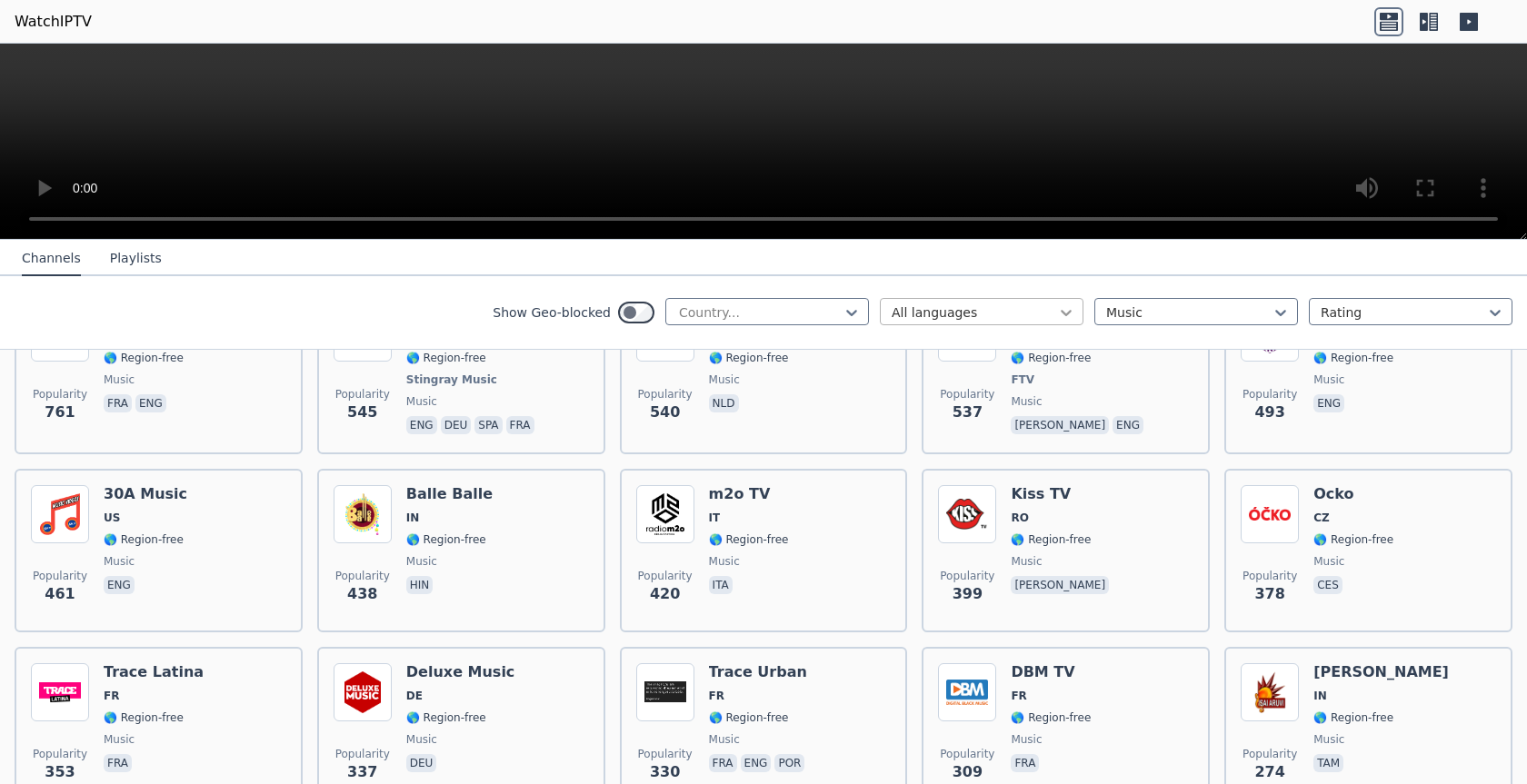
click at [1070, 309] on icon at bounding box center [1067, 313] width 18 height 18
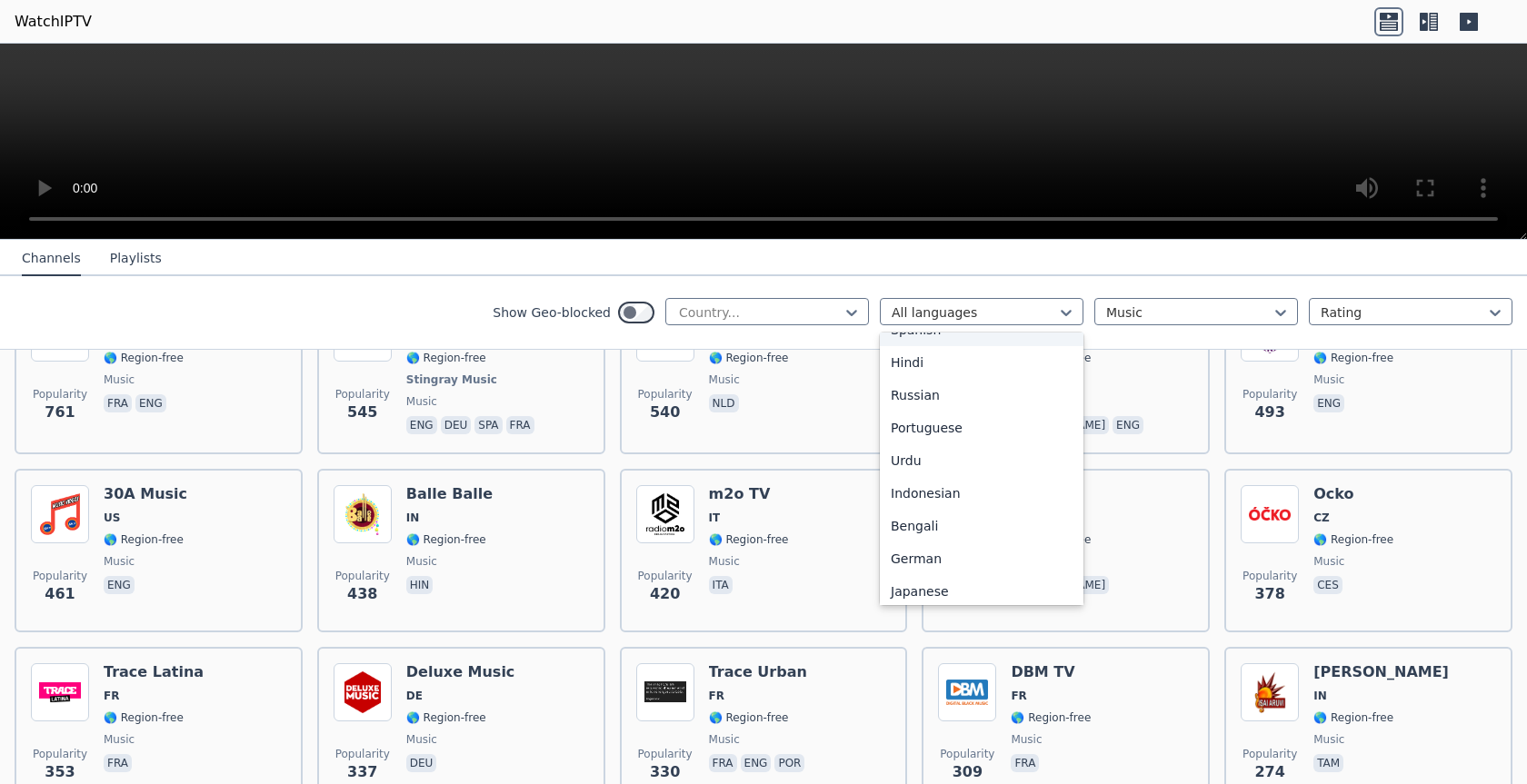
scroll to position [229, 0]
click at [932, 513] on div "German" at bounding box center [981, 516] width 203 height 33
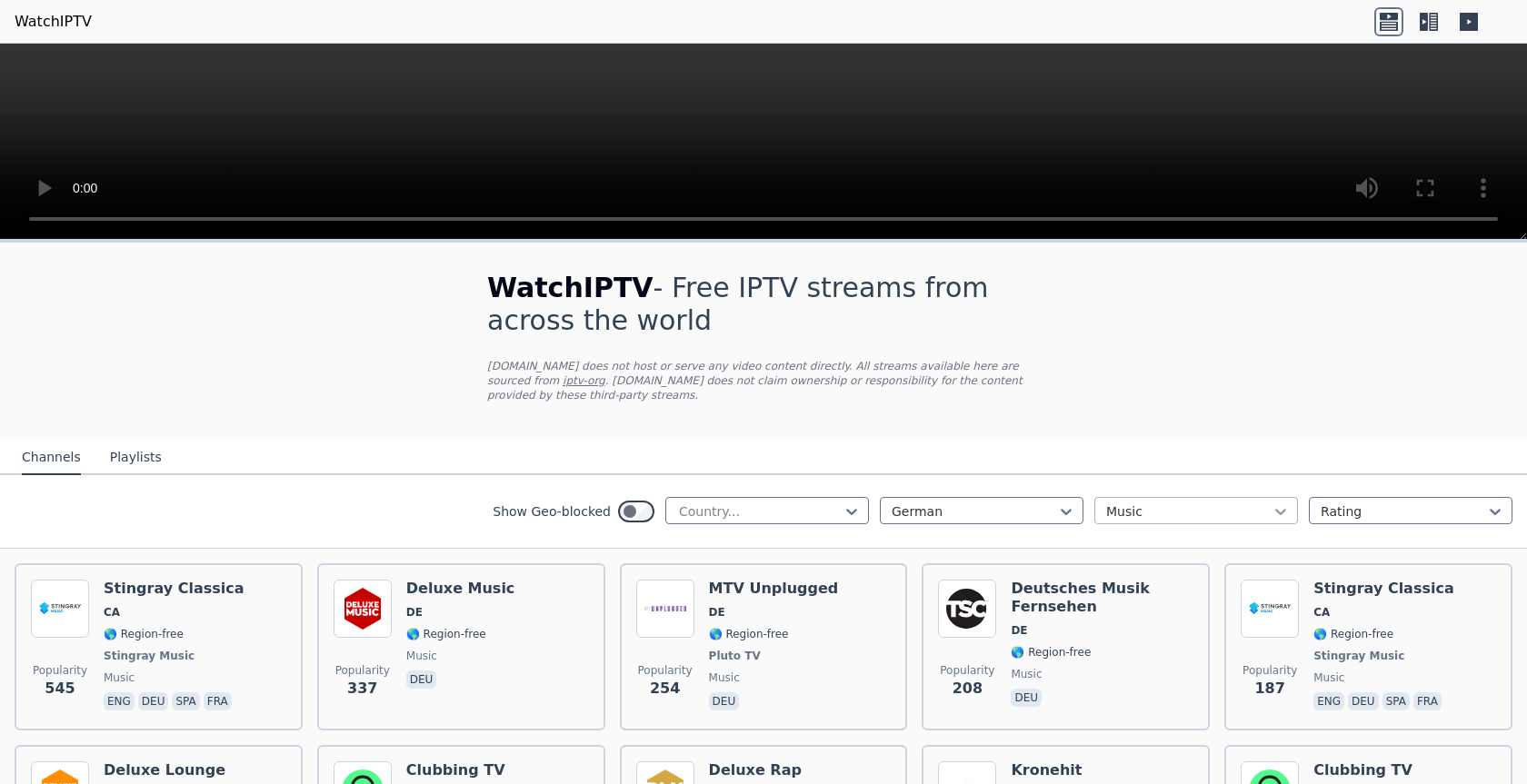
click at [1285, 502] on icon at bounding box center [1281, 512] width 18 height 18
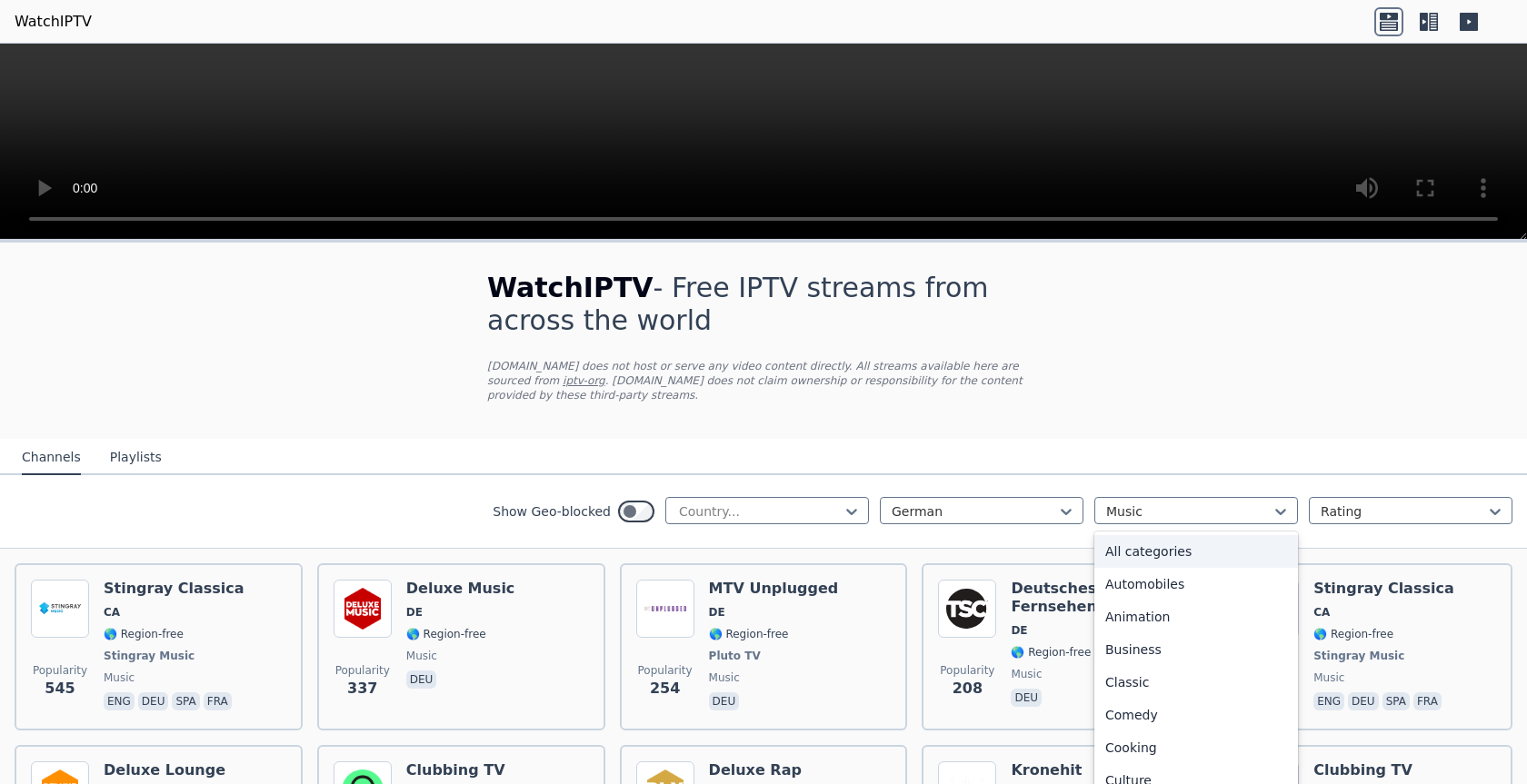
click at [1158, 538] on div "All categories" at bounding box center [1196, 552] width 203 height 33
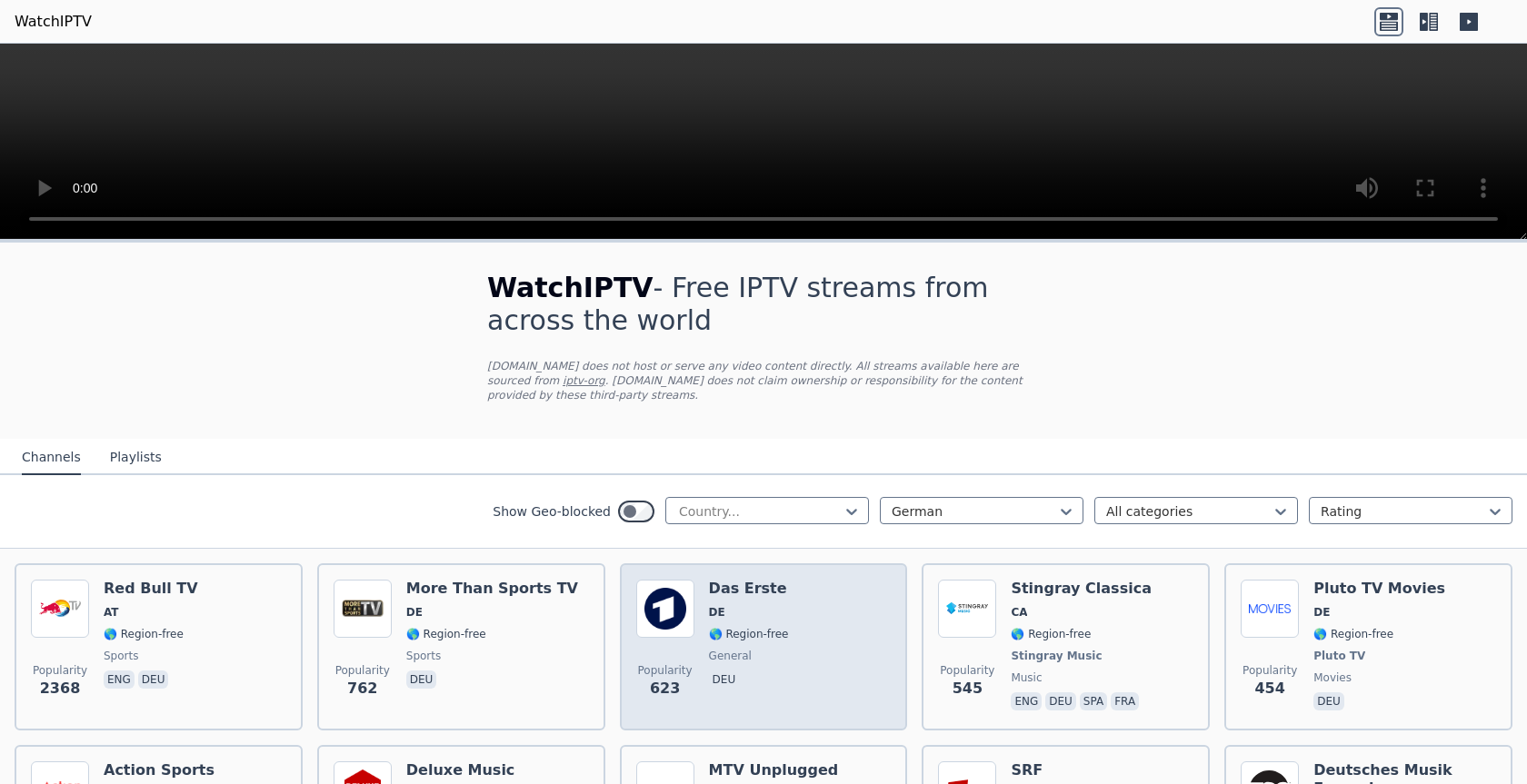
click at [781, 622] on div "Popularity 623 Das Erste DE 🌎 Region-free general deu" at bounding box center [764, 647] width 256 height 134
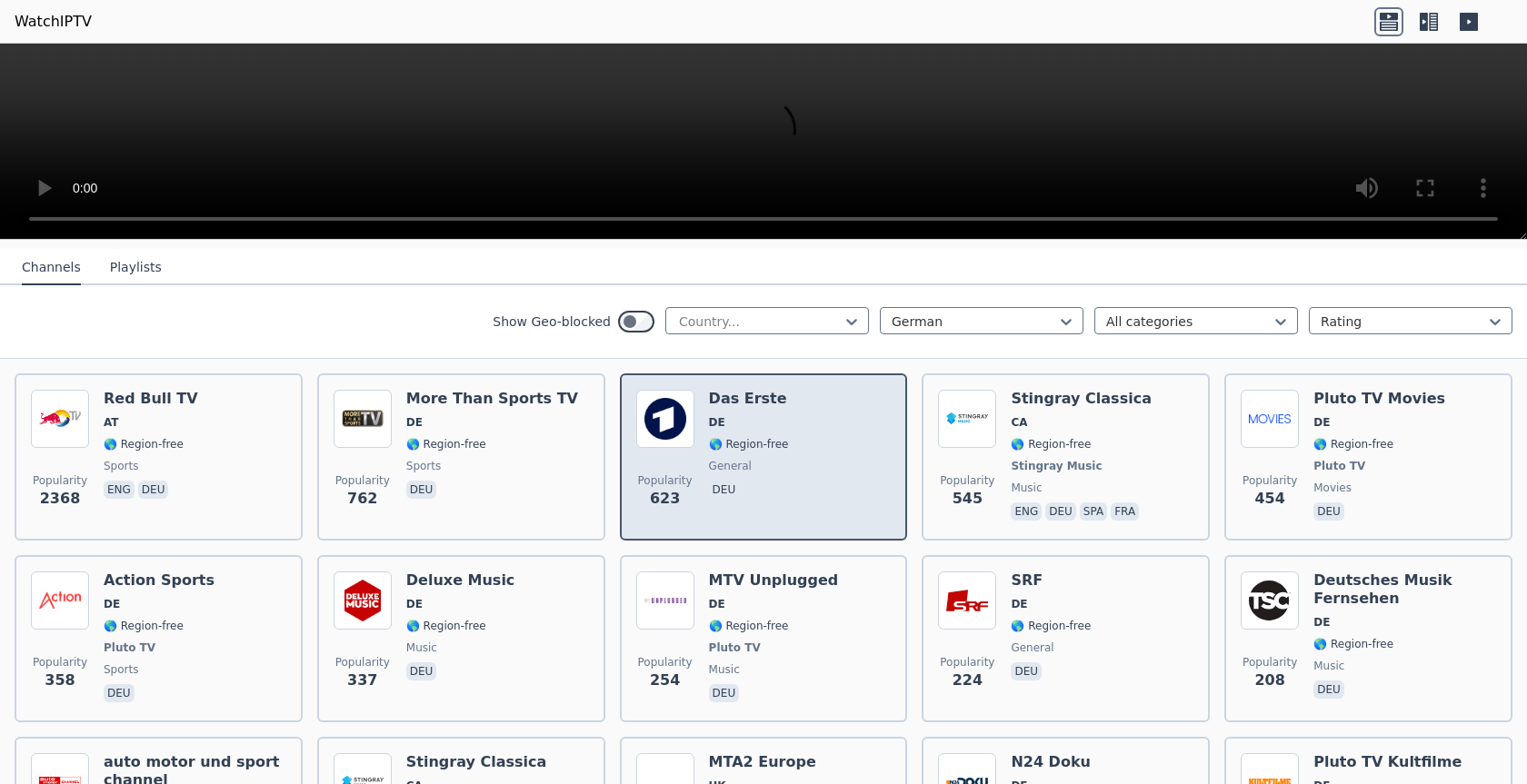
scroll to position [229, 0]
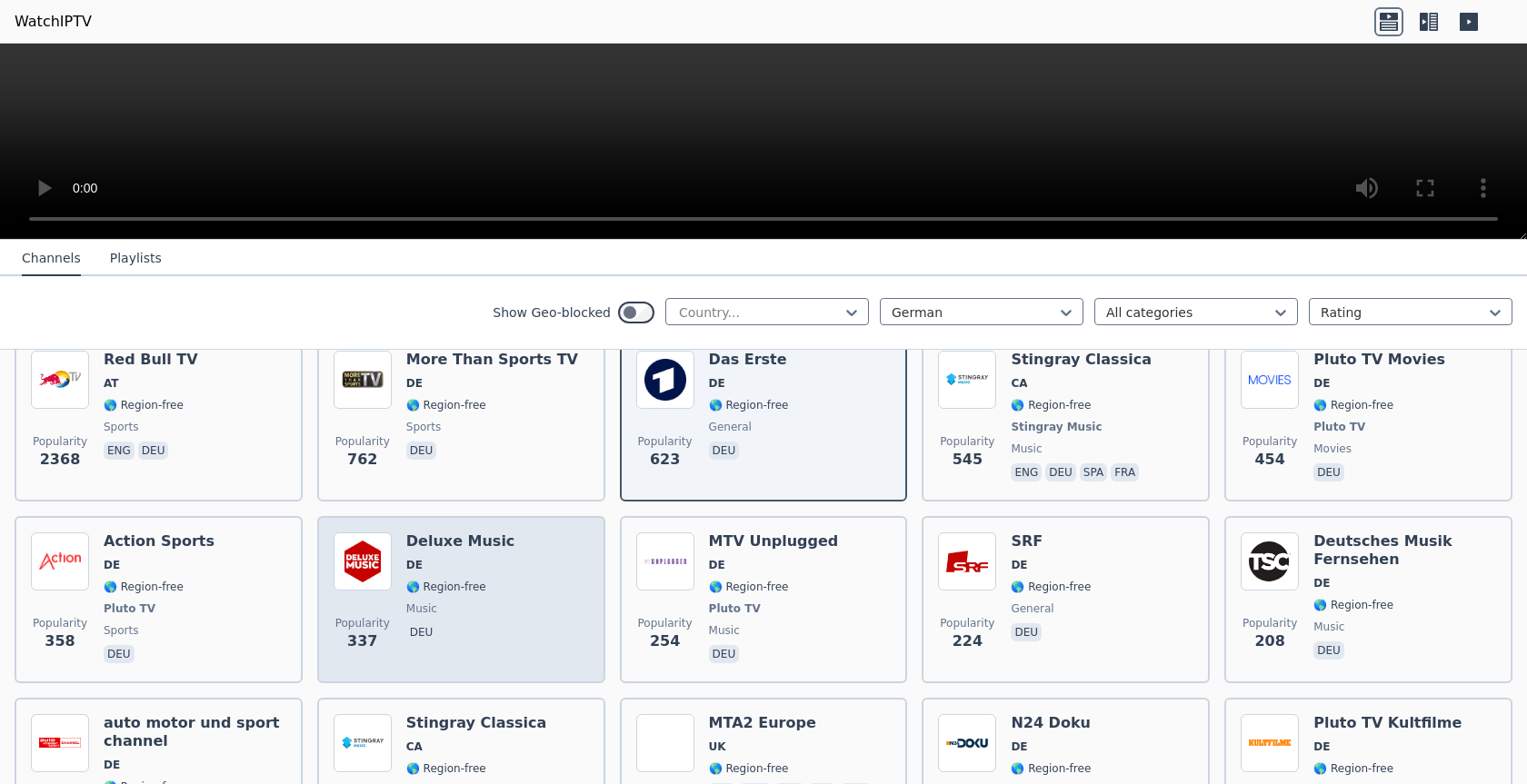
click at [425, 580] on span "🌎 Region-free" at bounding box center [445, 587] width 80 height 15
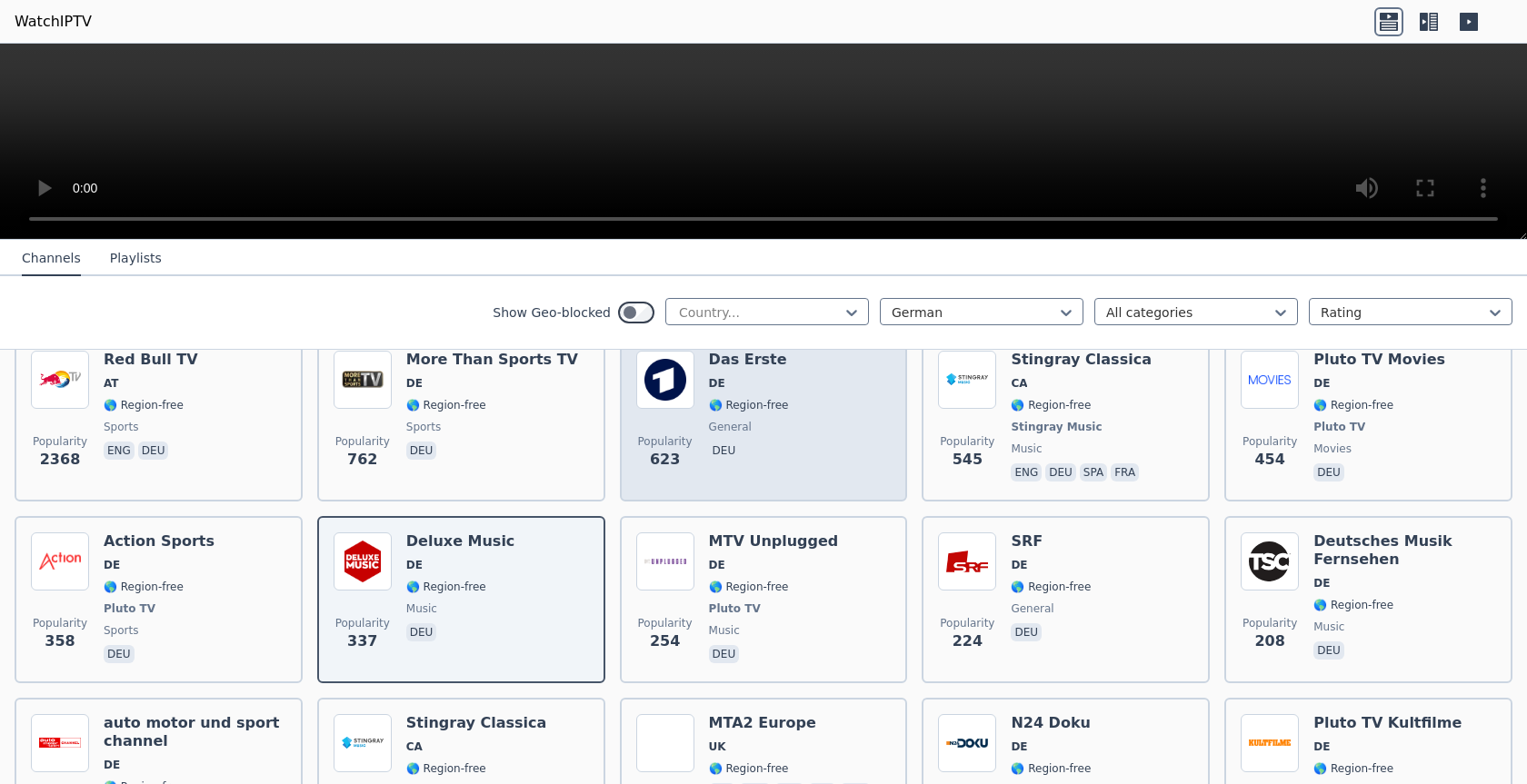
click at [775, 424] on div "Das Erste DE 🌎 Region-free general deu" at bounding box center [748, 418] width 80 height 134
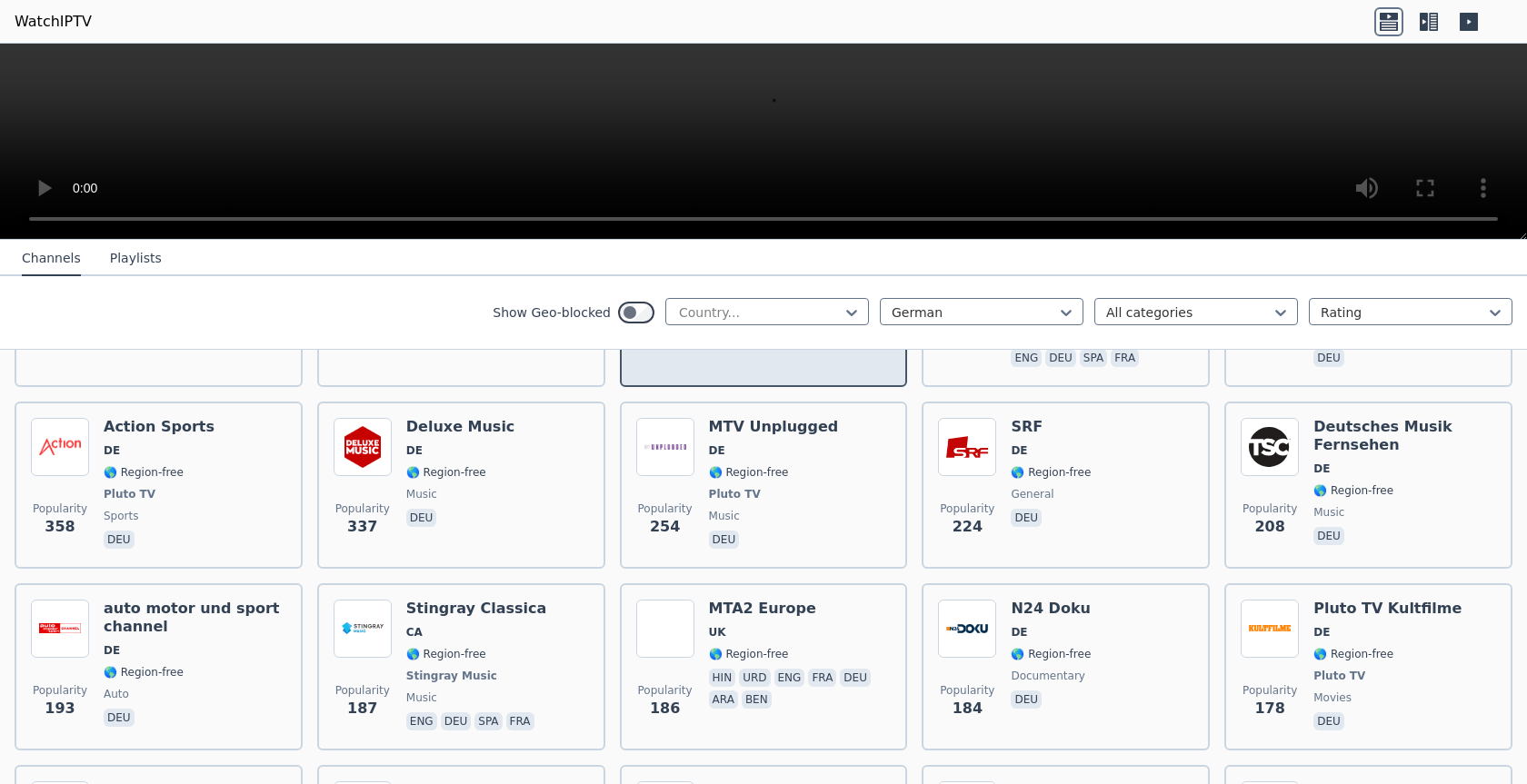
scroll to position [458, 0]
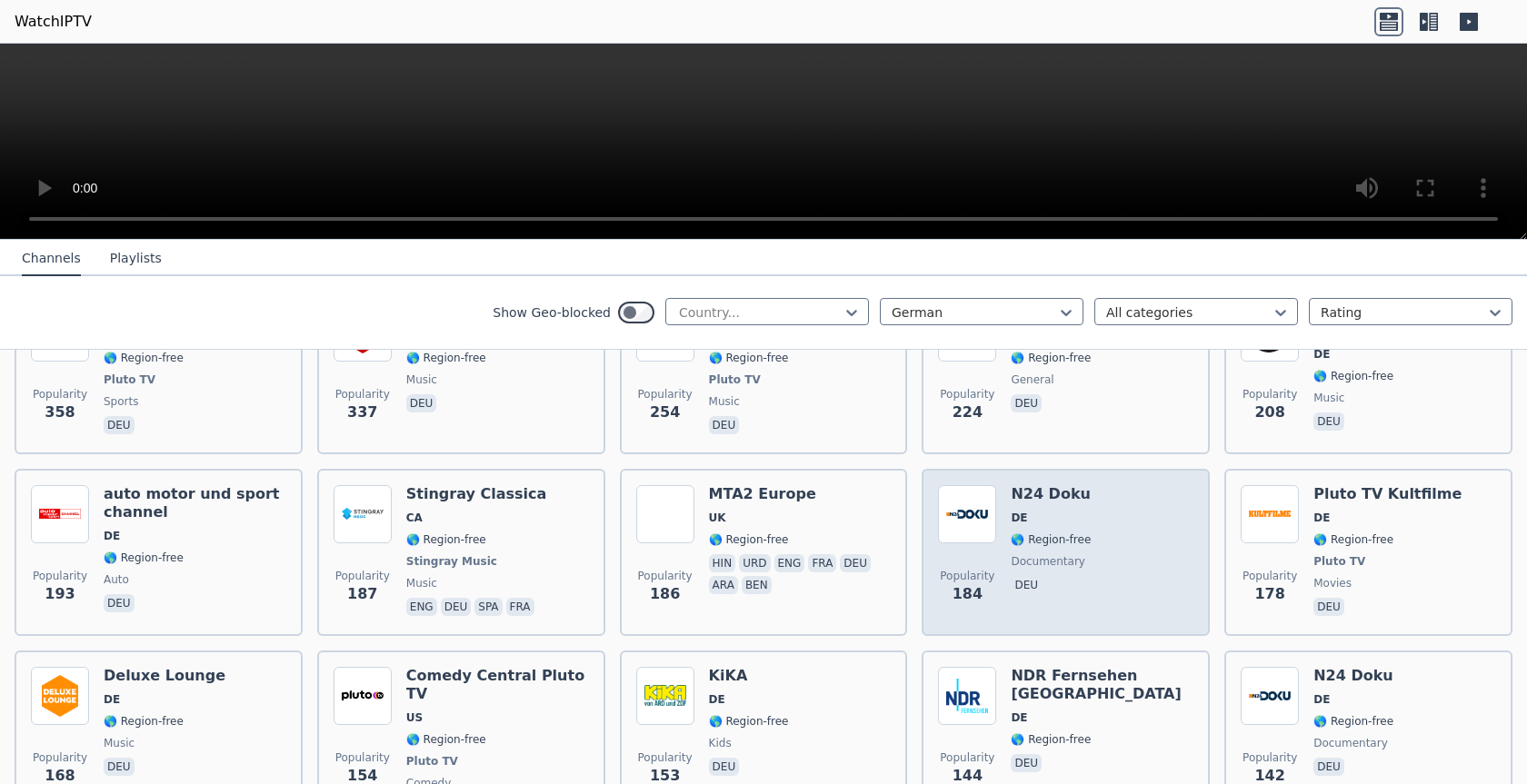
click at [1077, 511] on span "DE" at bounding box center [1050, 518] width 80 height 15
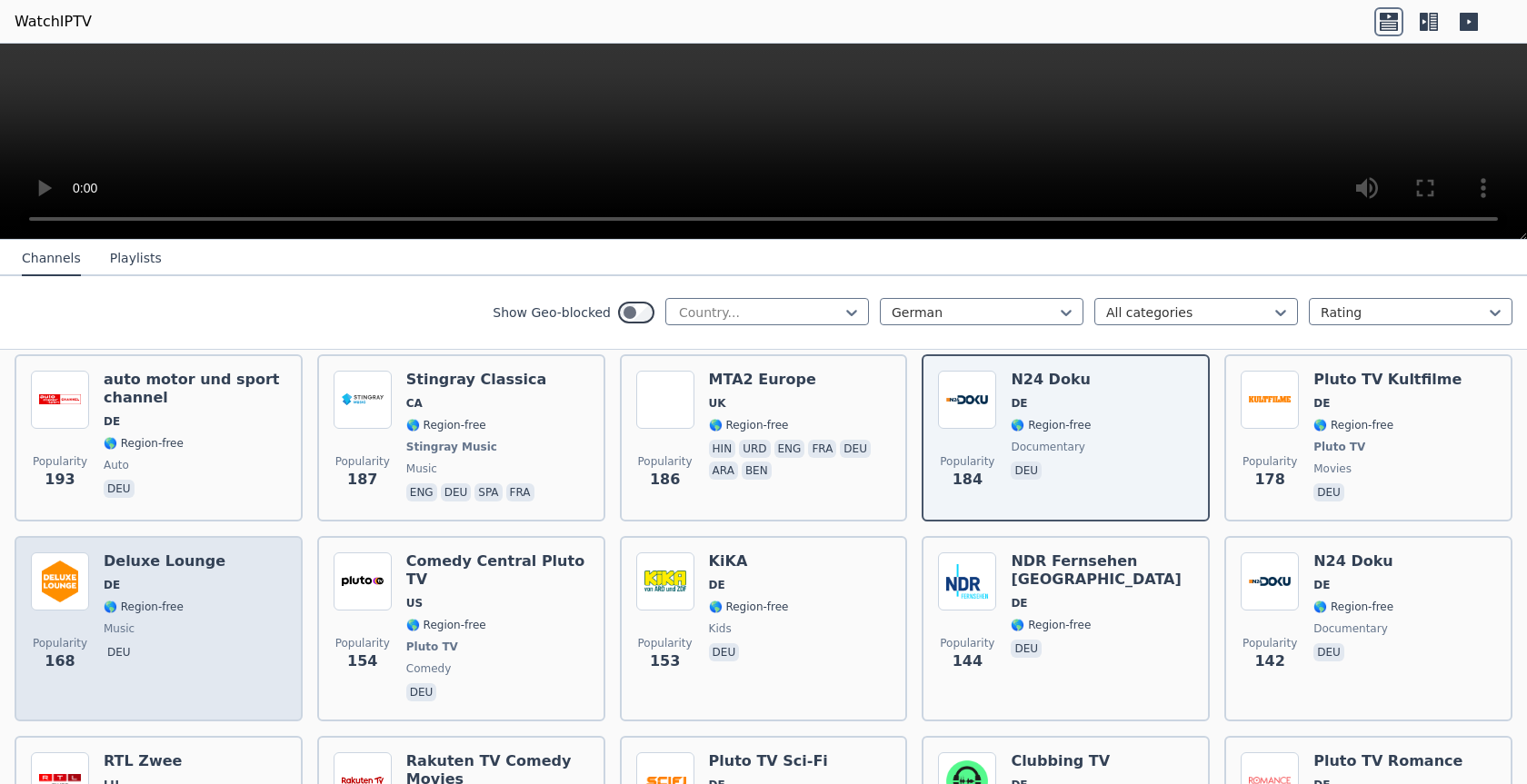
click at [178, 600] on span "🌎 Region-free" at bounding box center [165, 607] width 121 height 15
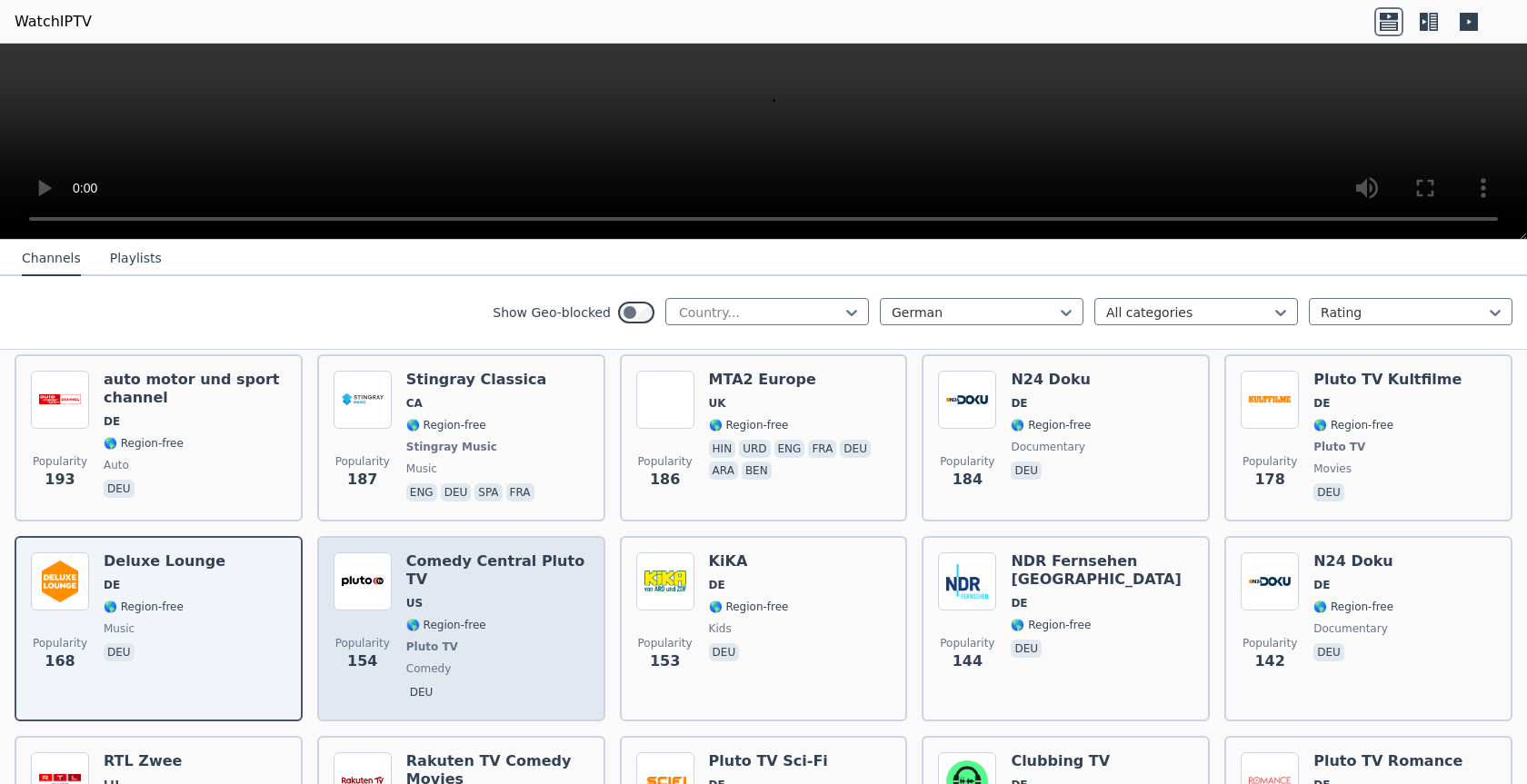
scroll to position [687, 0]
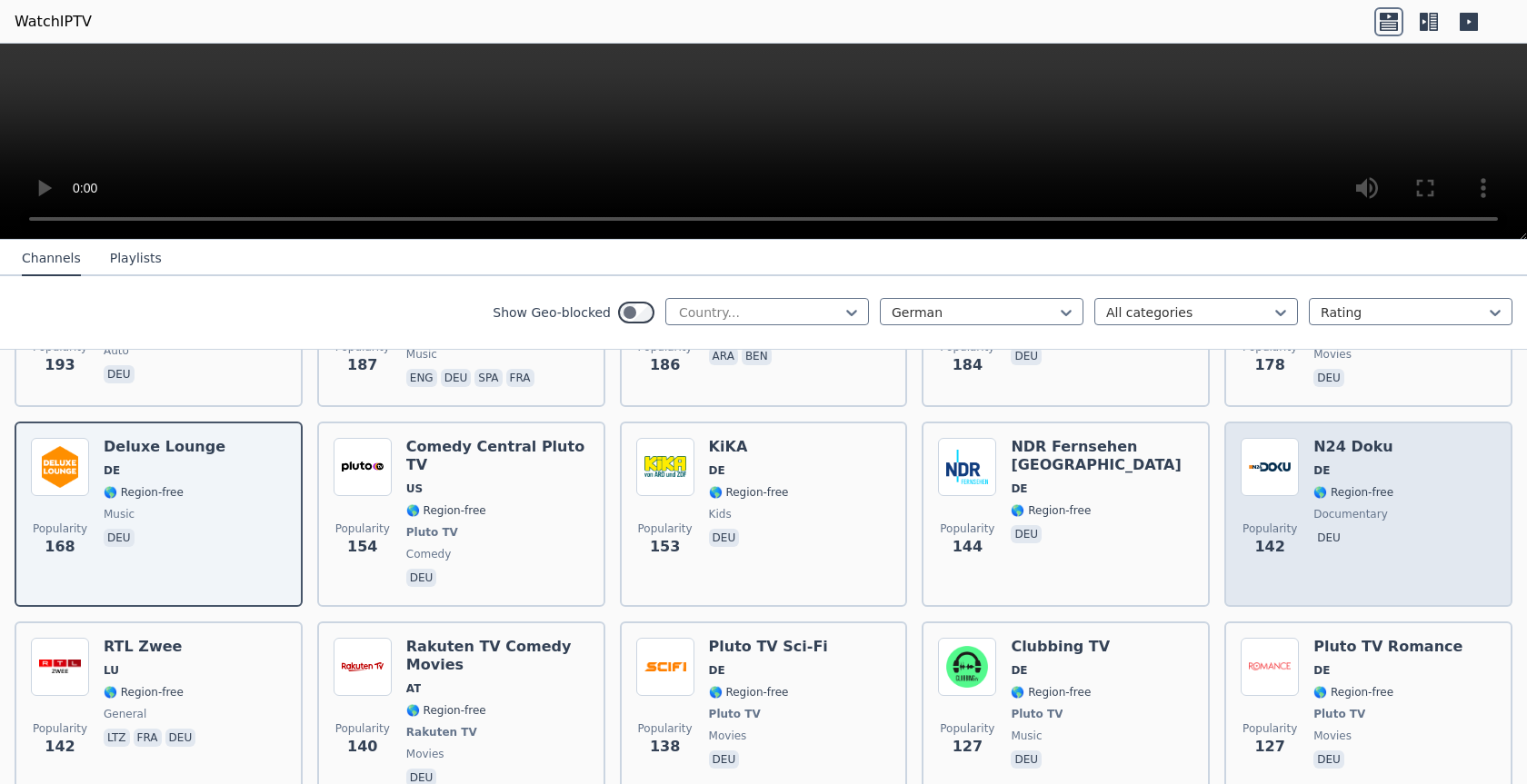
click at [1362, 464] on span "DE" at bounding box center [1353, 471] width 80 height 15
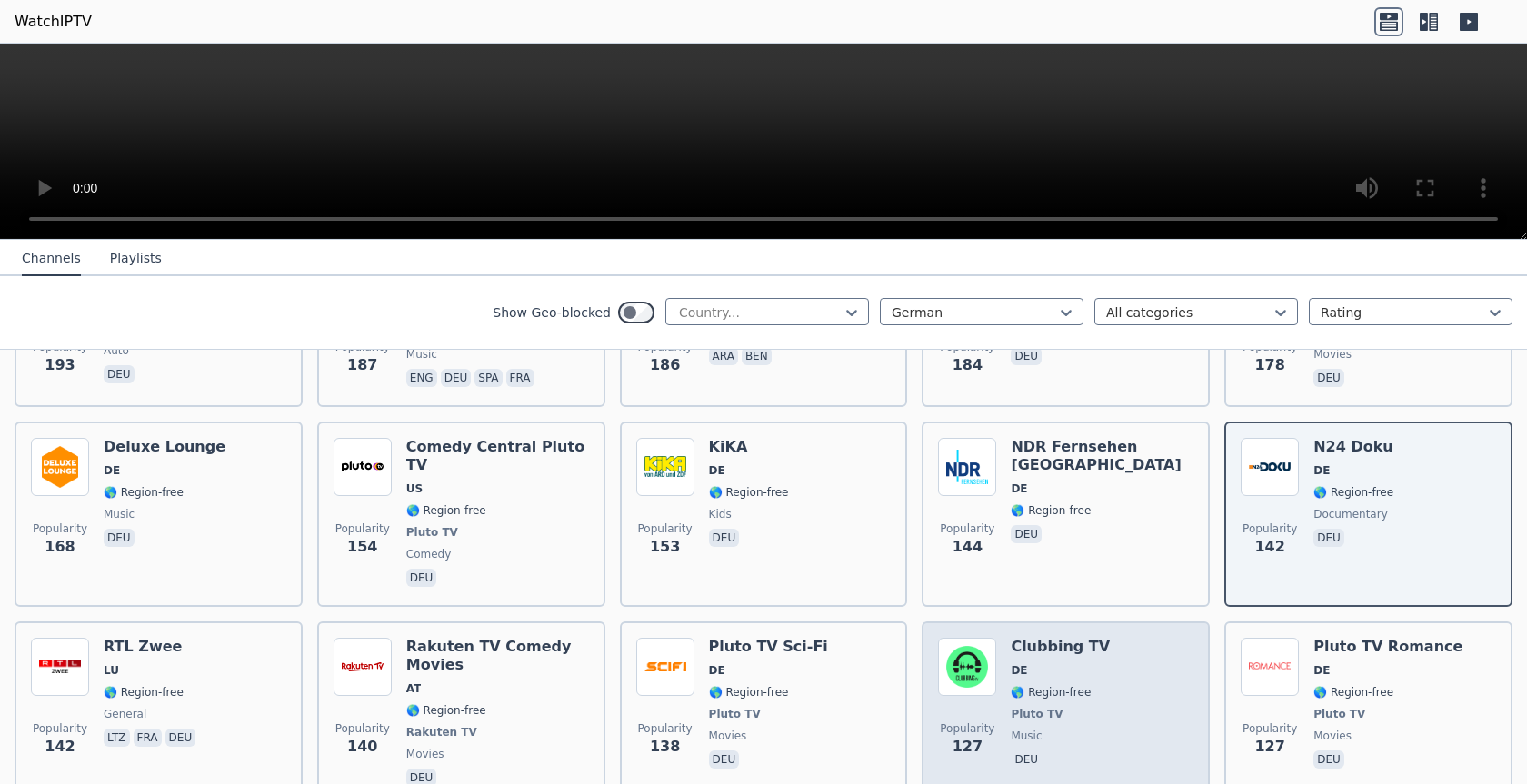
click at [1052, 645] on div "Clubbing TV DE 🌎 Region-free Pluto TV music deu" at bounding box center [1060, 714] width 99 height 153
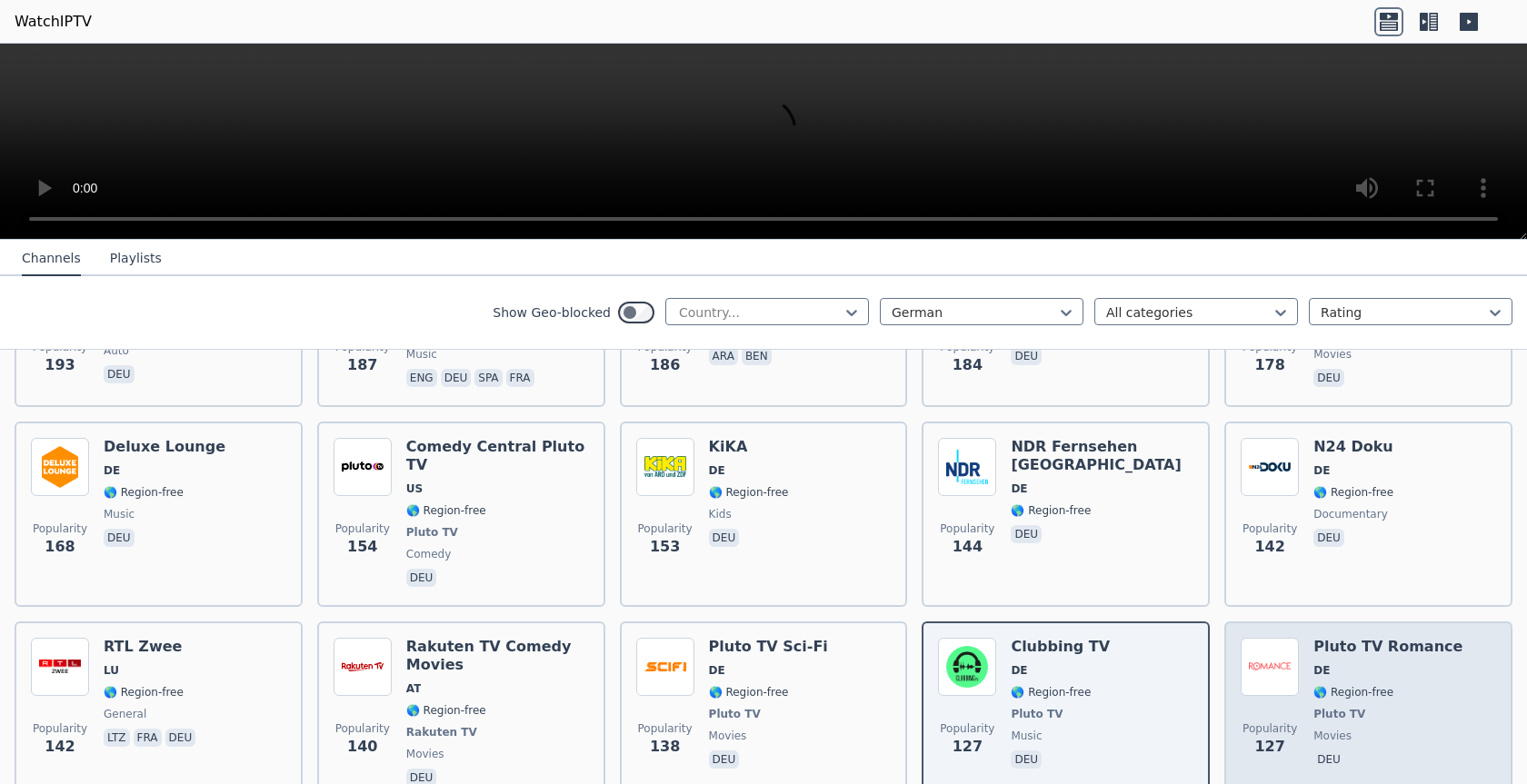
scroll to position [1031, 0]
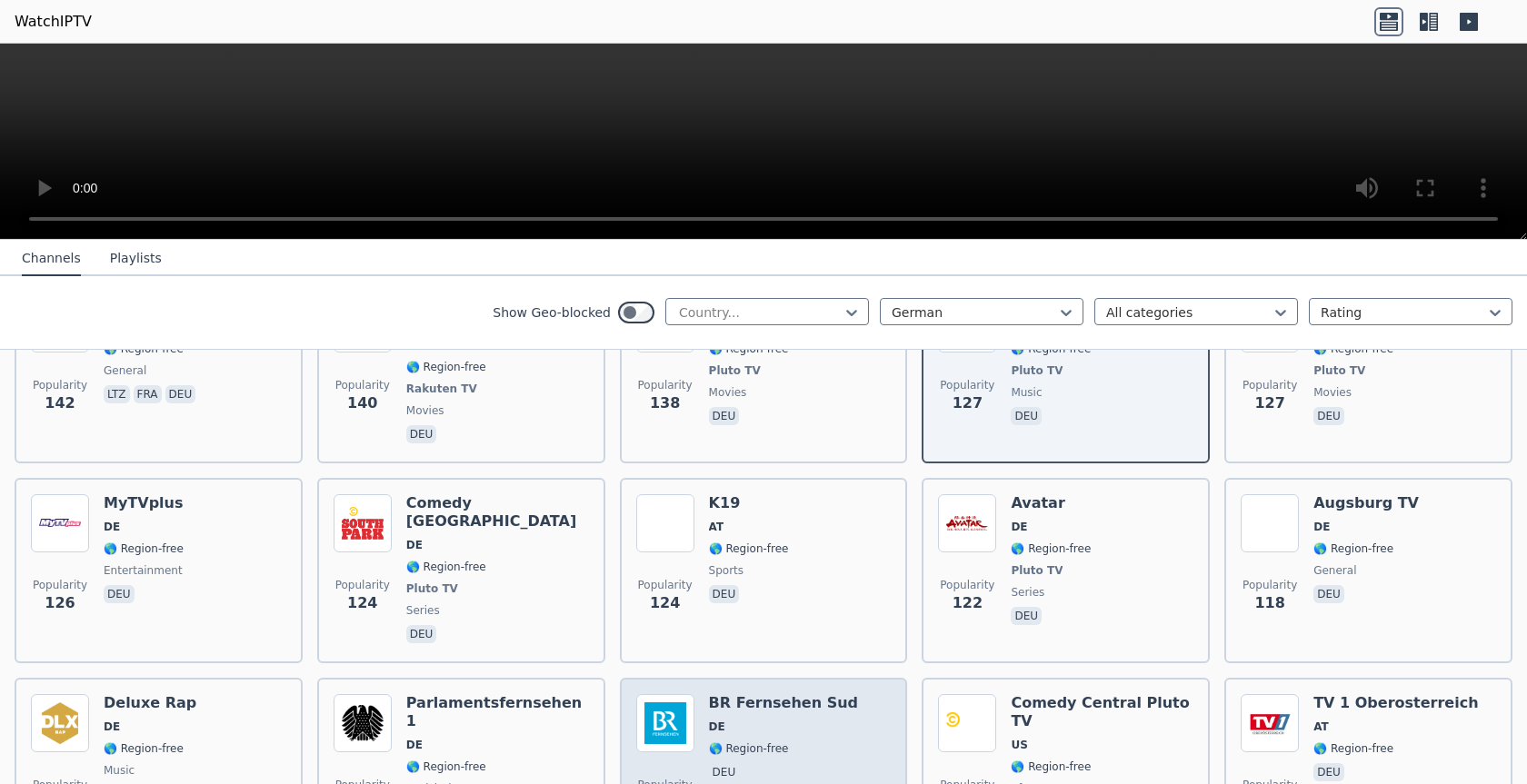
click at [792, 707] on div "BR Fernsehen Sud DE 🌎 Region-free deu" at bounding box center [783, 771] width 149 height 153
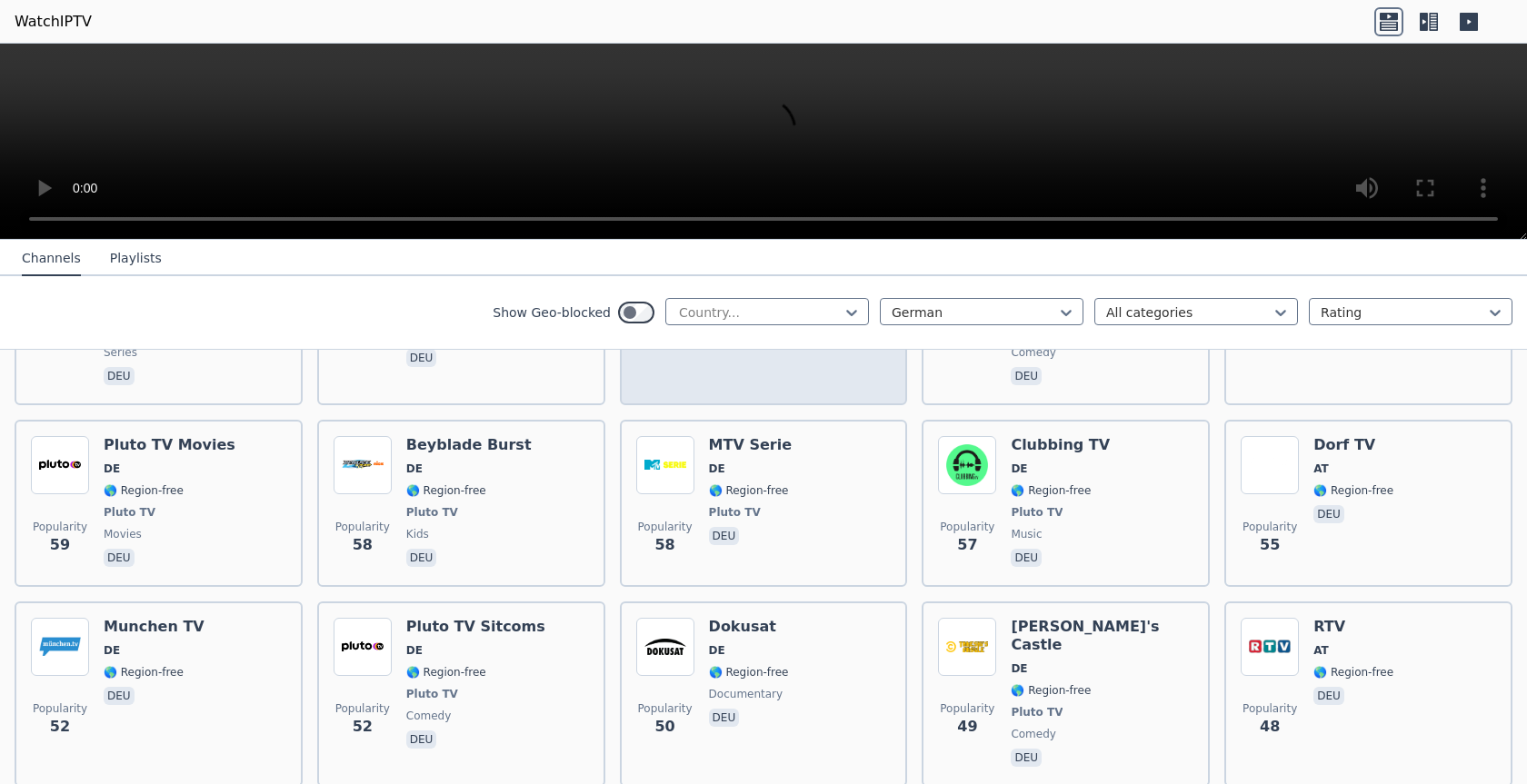
scroll to position [2290, 0]
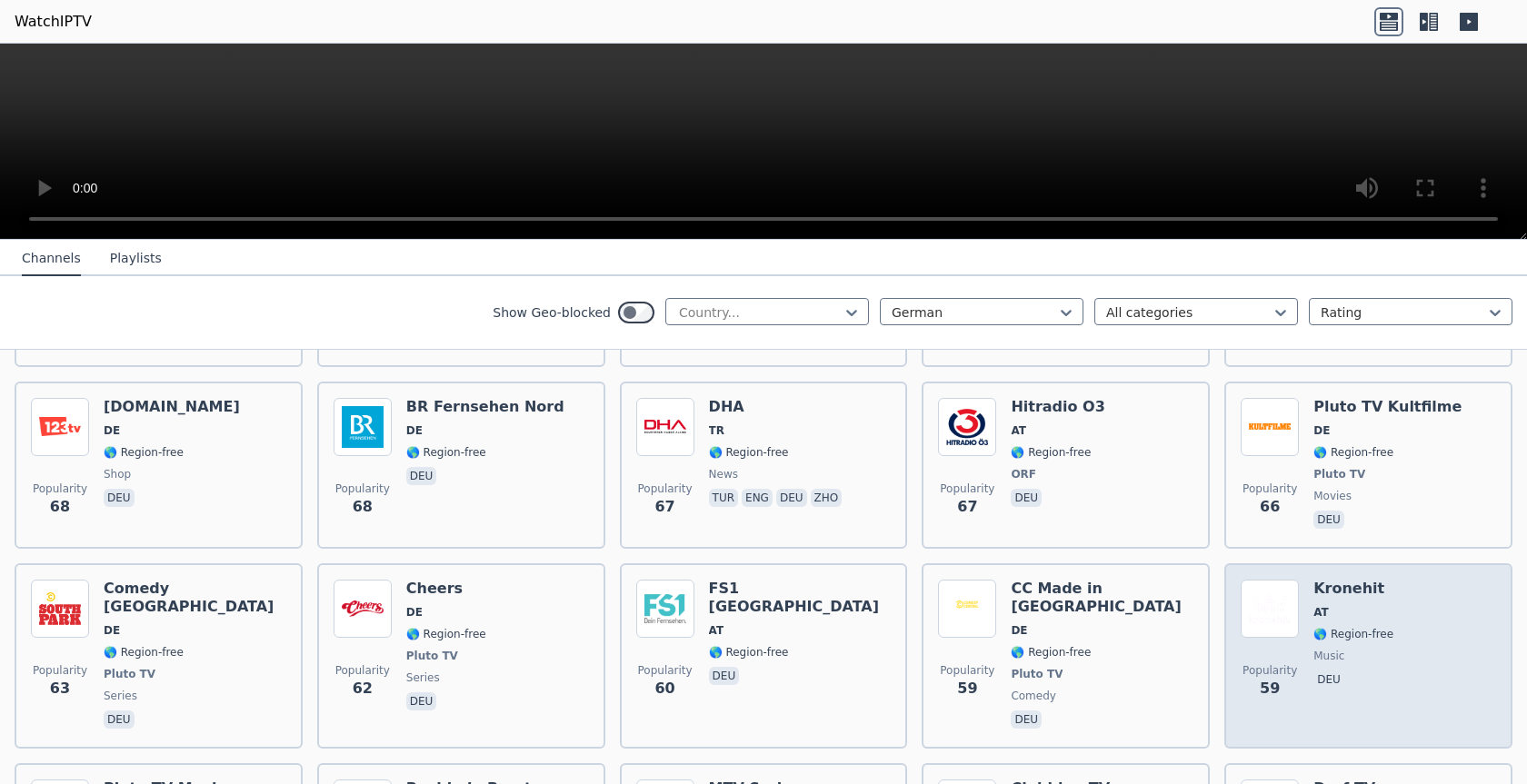
click at [1324, 627] on span "🌎 Region-free" at bounding box center [1353, 634] width 80 height 15
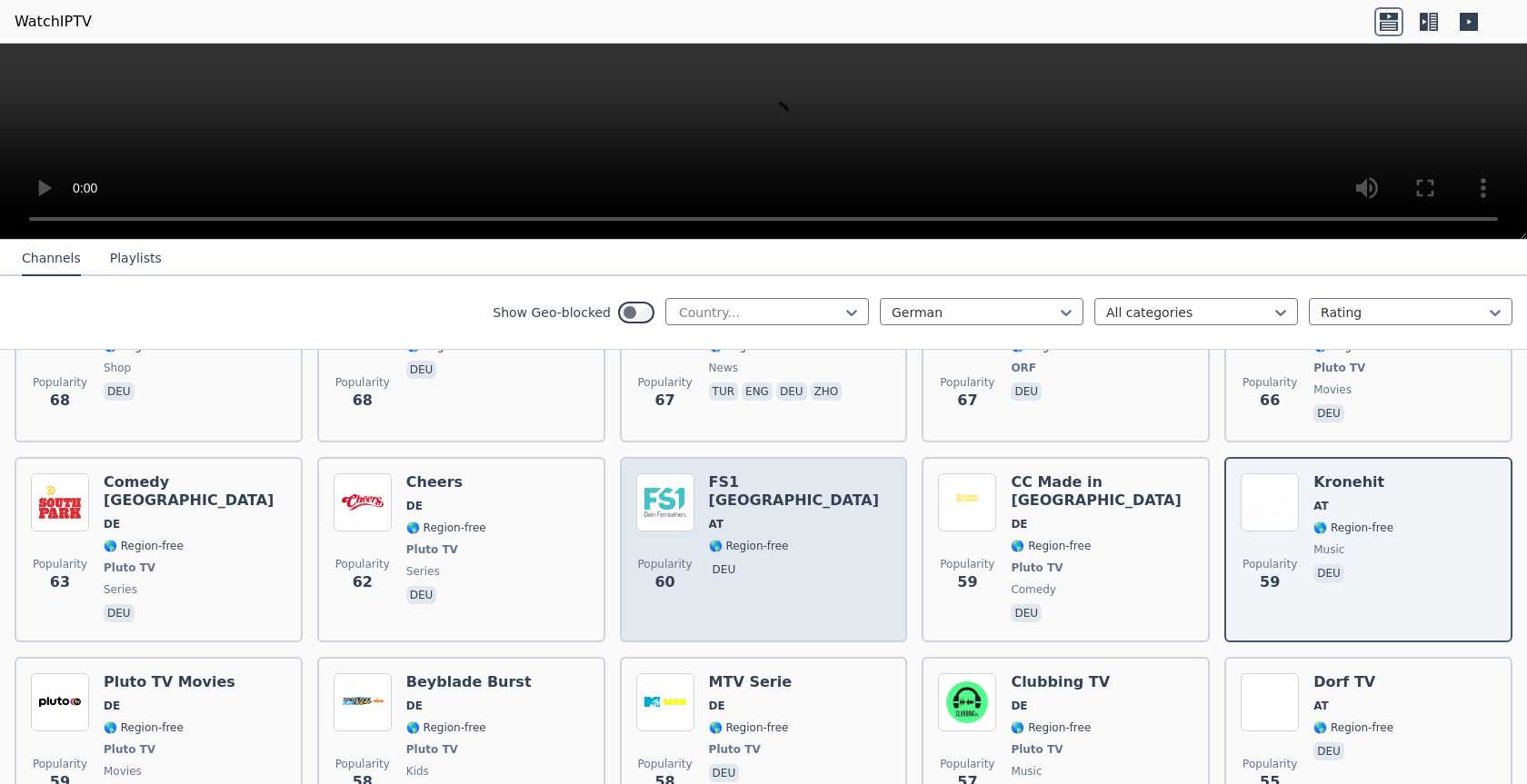
scroll to position [2634, 0]
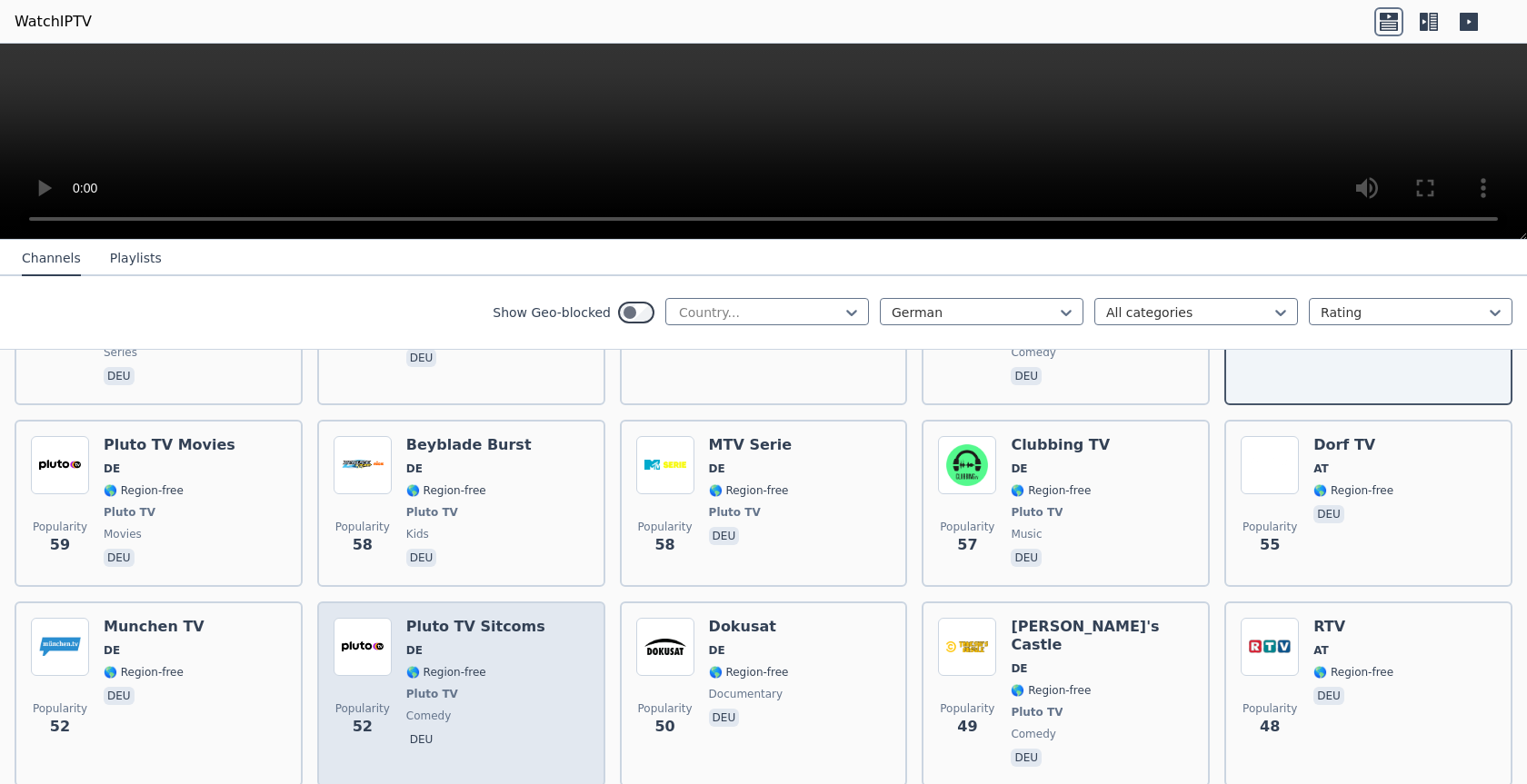
click at [353, 618] on img at bounding box center [362, 647] width 58 height 58
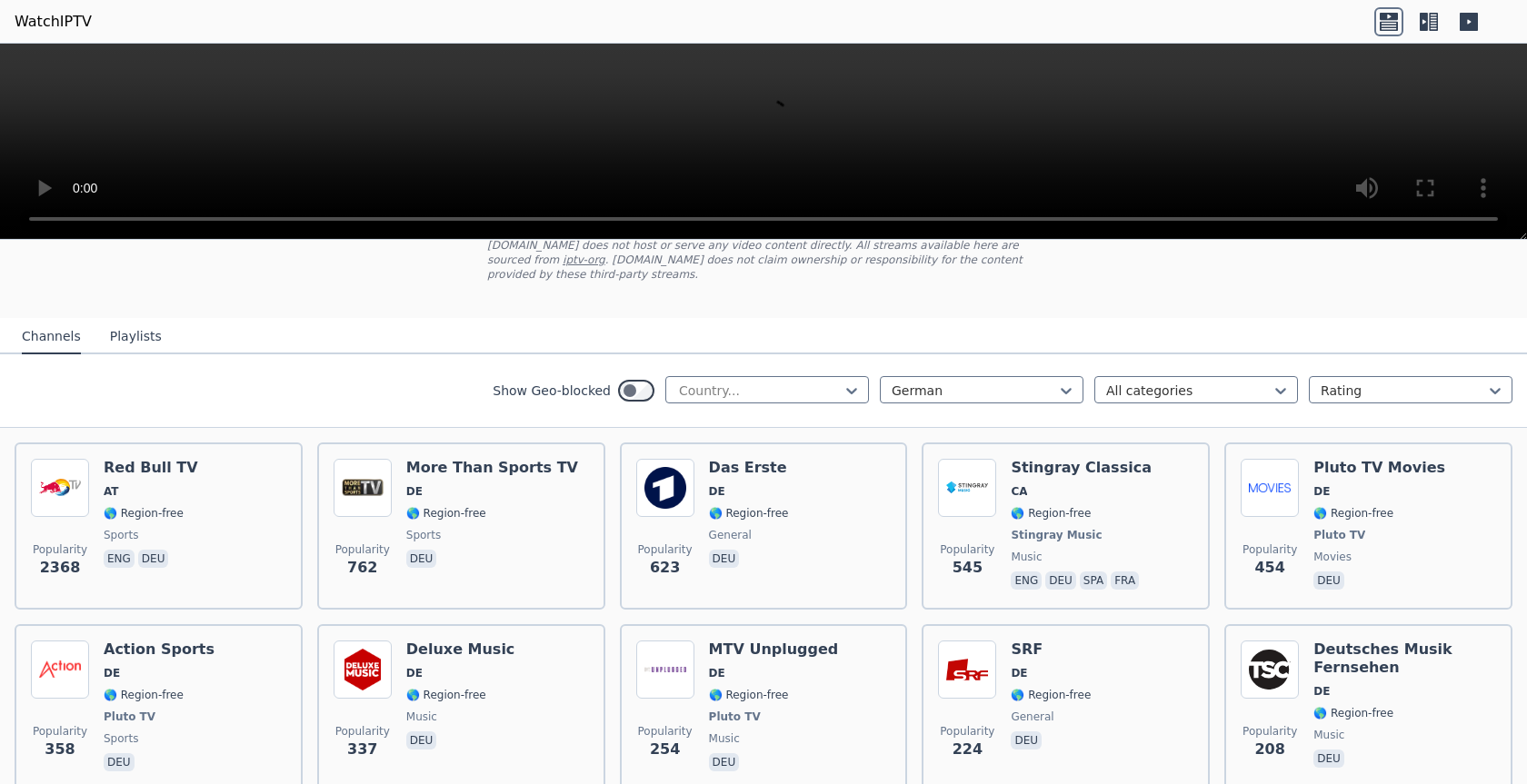
scroll to position [0, 0]
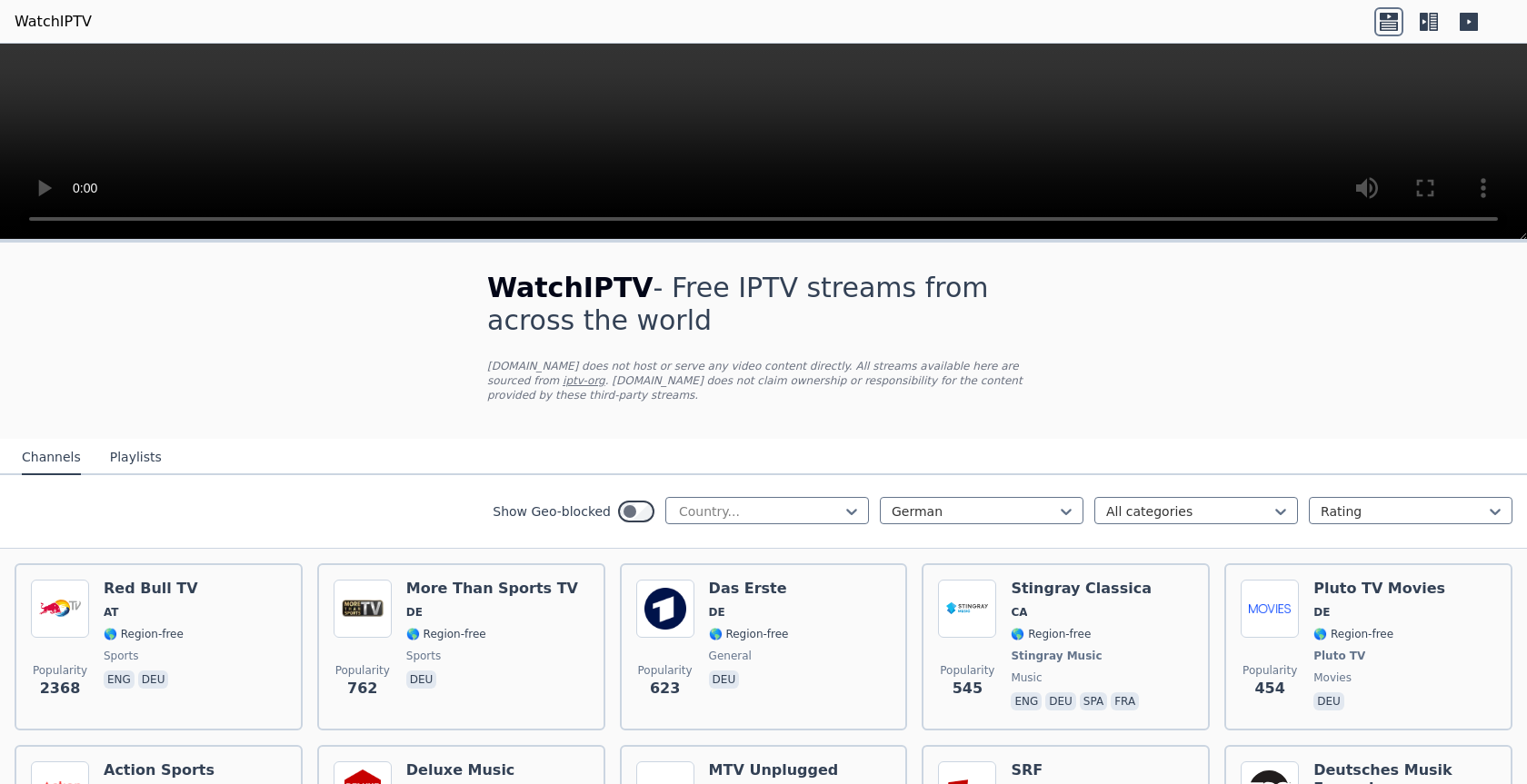
click at [1386, 16] on icon at bounding box center [1389, 17] width 18 height 7
click at [1431, 19] on icon at bounding box center [1434, 22] width 9 height 18
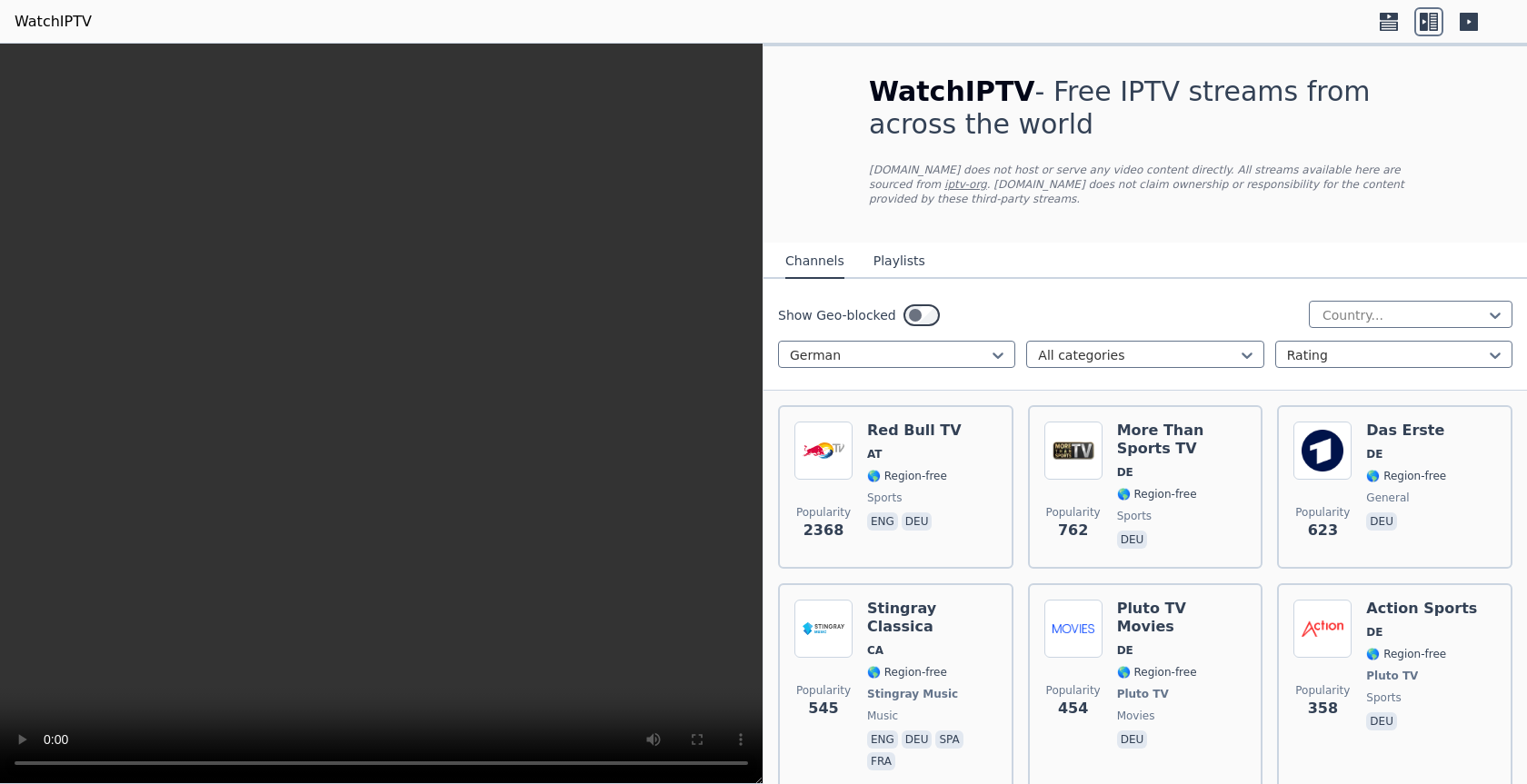
click at [896, 247] on button "Playlists" at bounding box center [899, 262] width 52 height 35
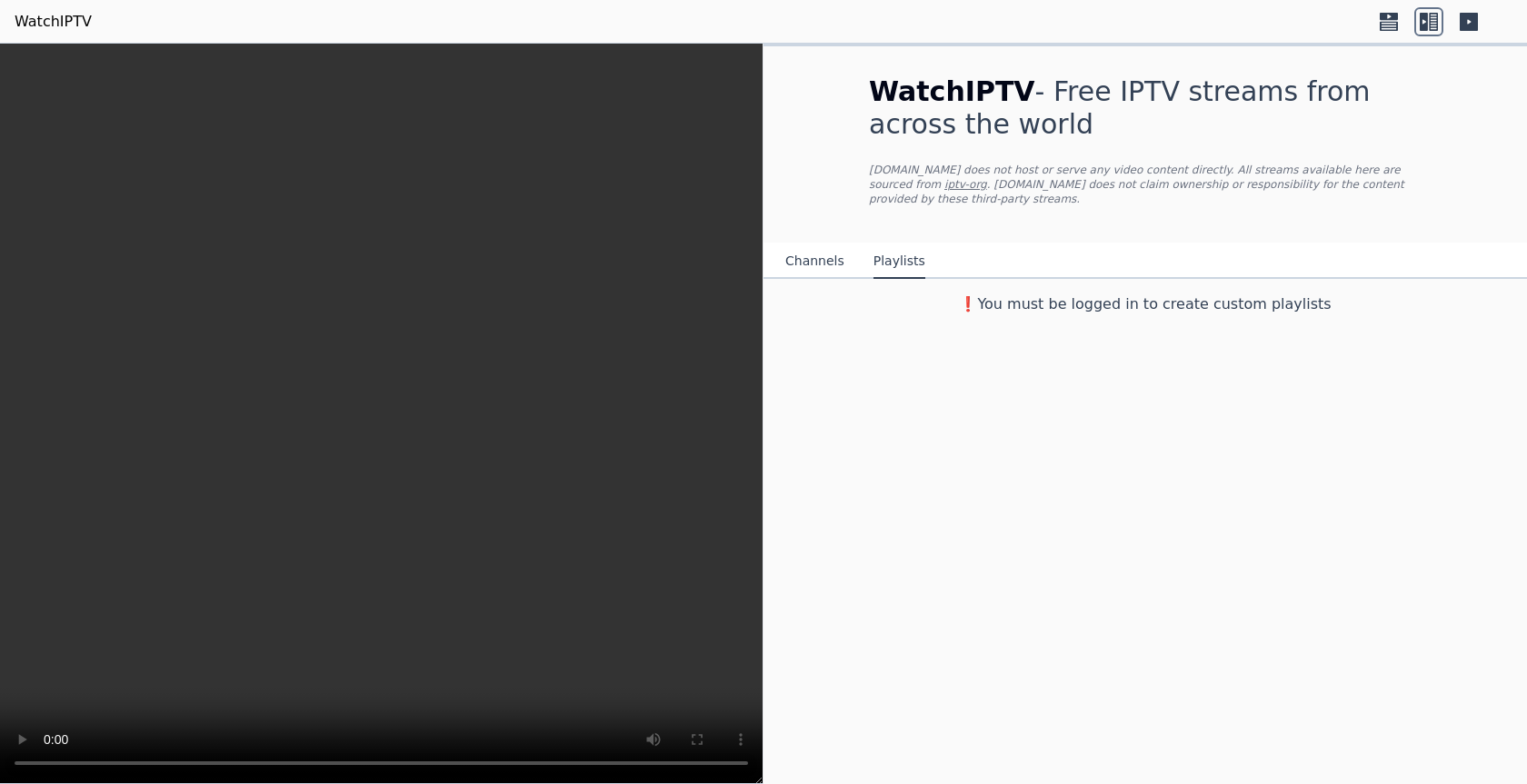
click at [802, 253] on button "Channels" at bounding box center [815, 262] width 59 height 35
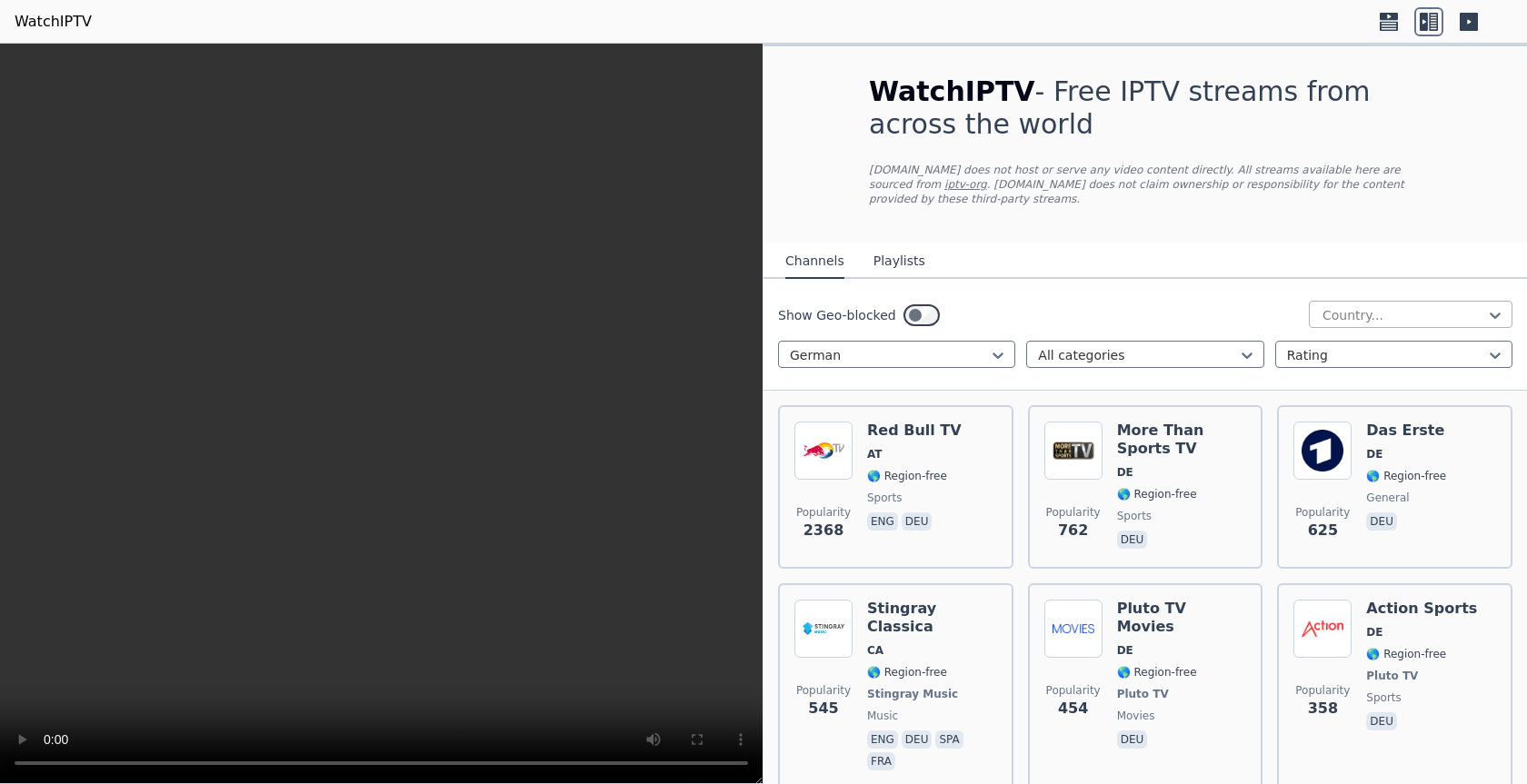
click at [1408, 306] on div at bounding box center [1404, 316] width 166 height 18
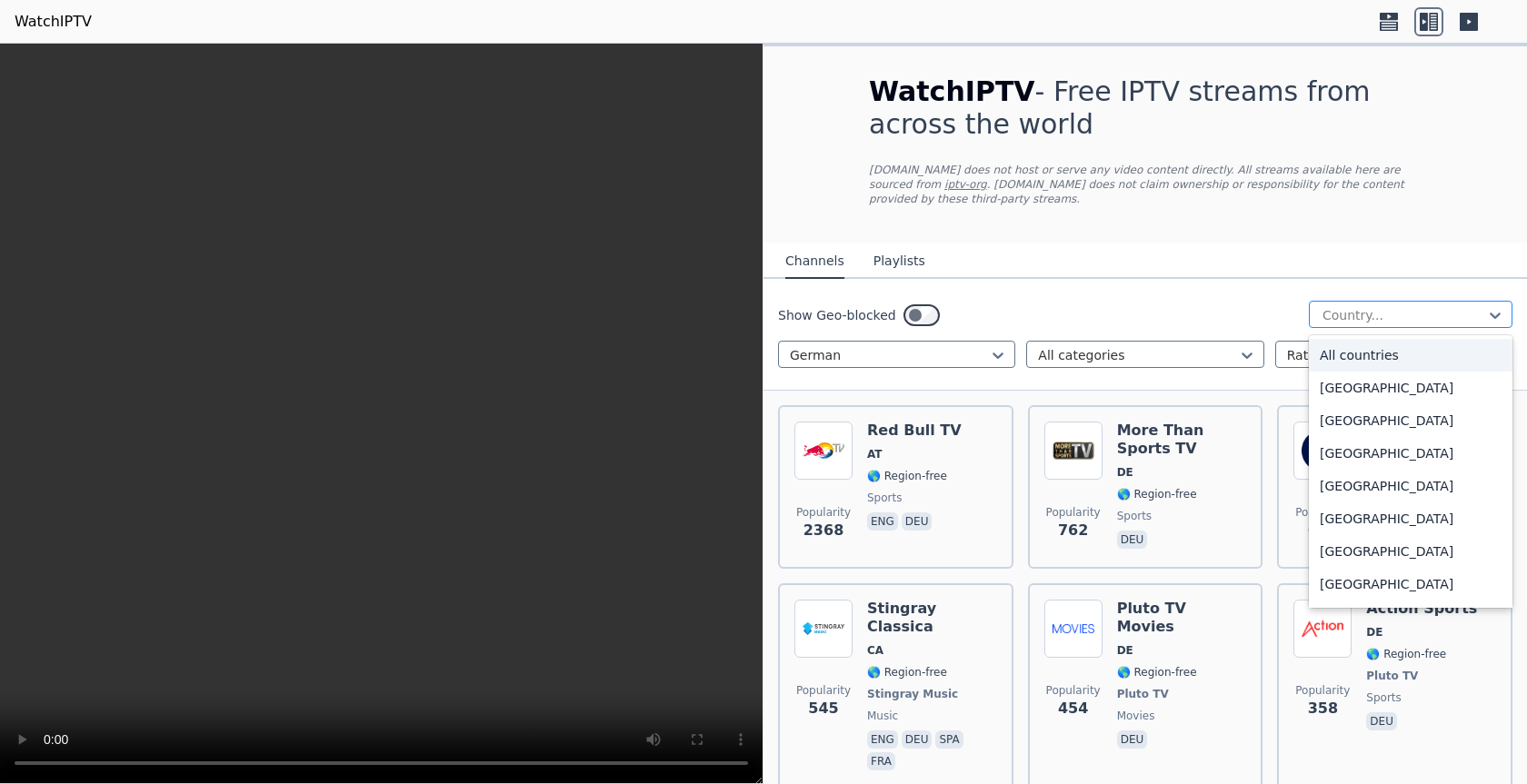
click at [1408, 306] on div at bounding box center [1404, 316] width 166 height 18
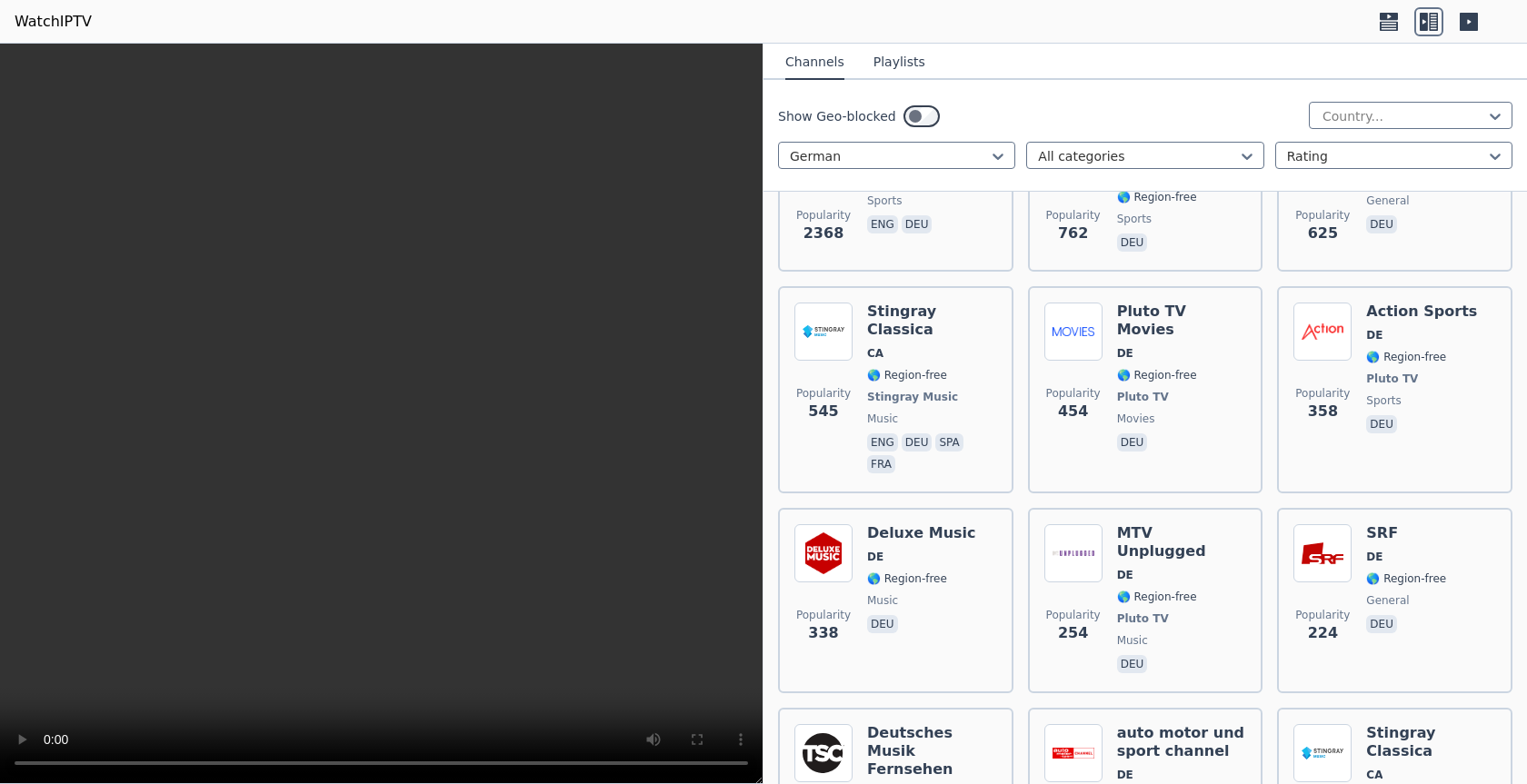
scroll to position [458, 0]
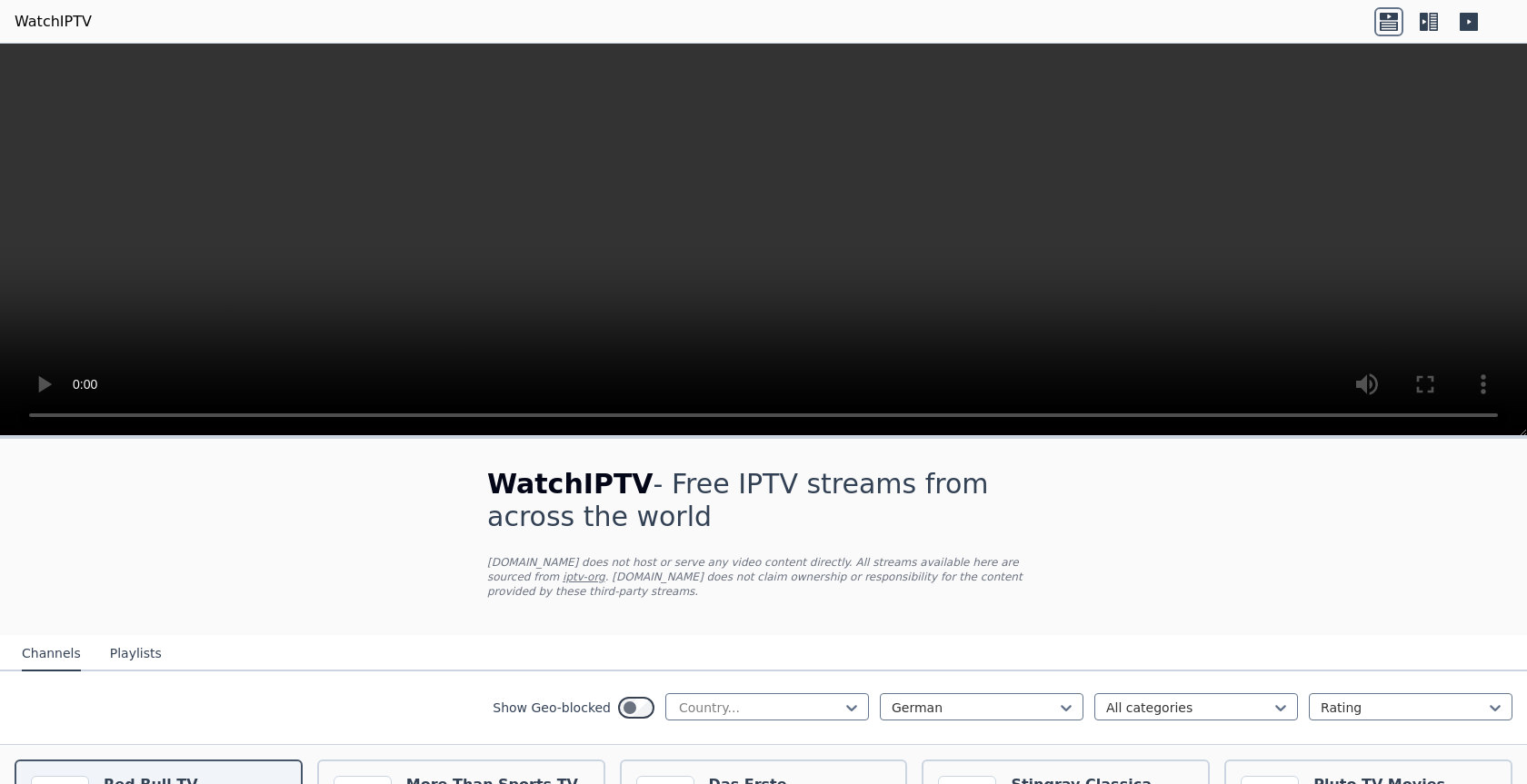
click at [606, 571] on link "iptv-org" at bounding box center [584, 577] width 42 height 13
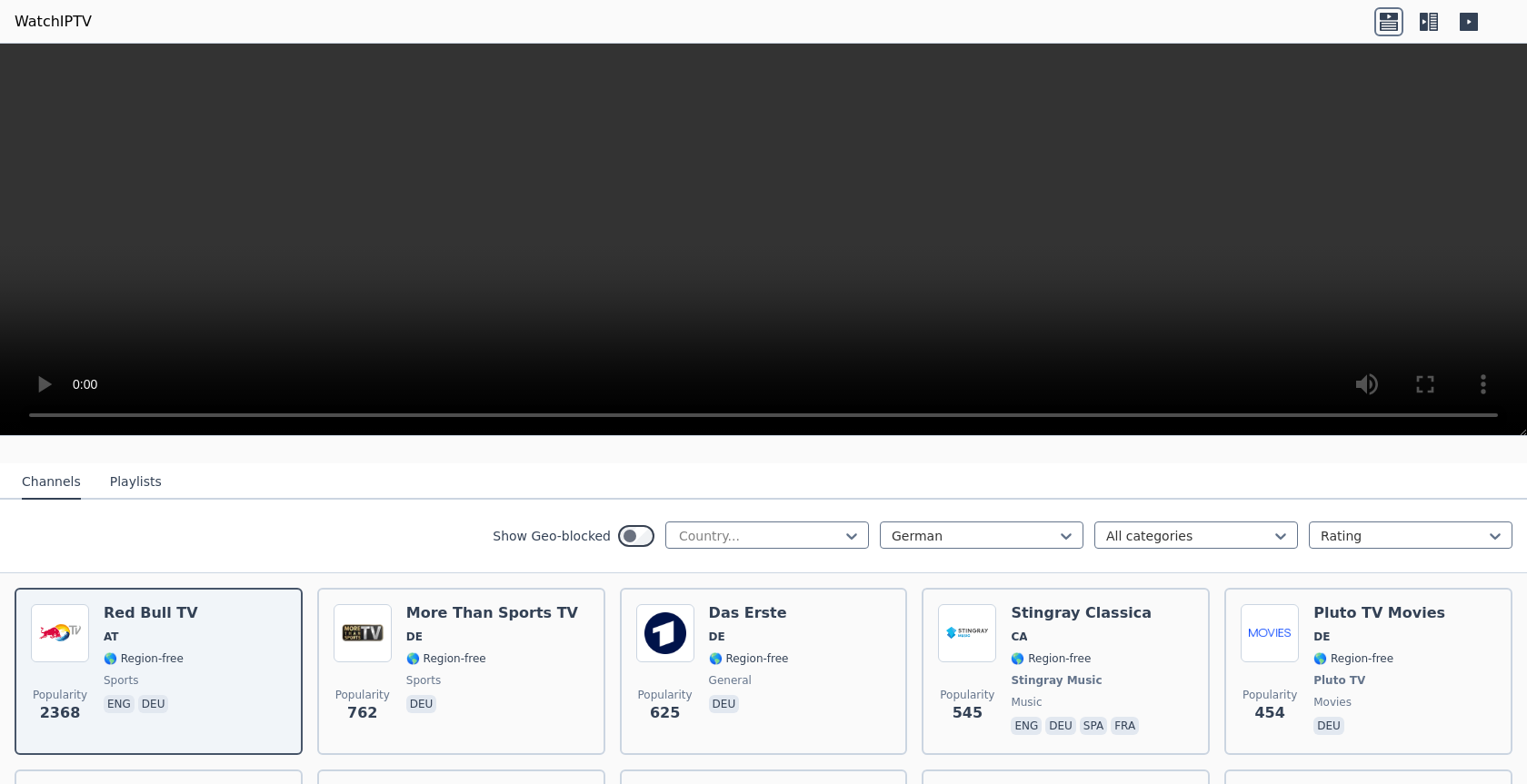
scroll to position [458, 0]
